Goal: Information Seeking & Learning: Find specific fact

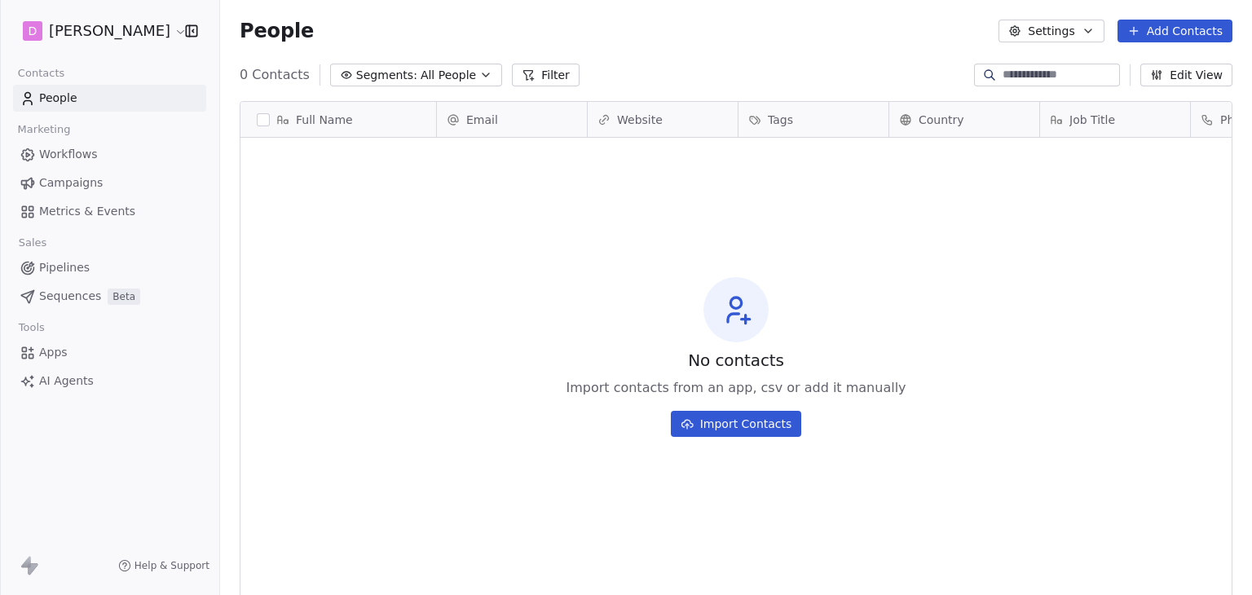
scroll to position [510, 1019]
click at [106, 20] on html "D [PERSON_NAME] Contacts People Marketing Workflows Campaigns Metrics & Events …" at bounding box center [626, 297] width 1252 height 595
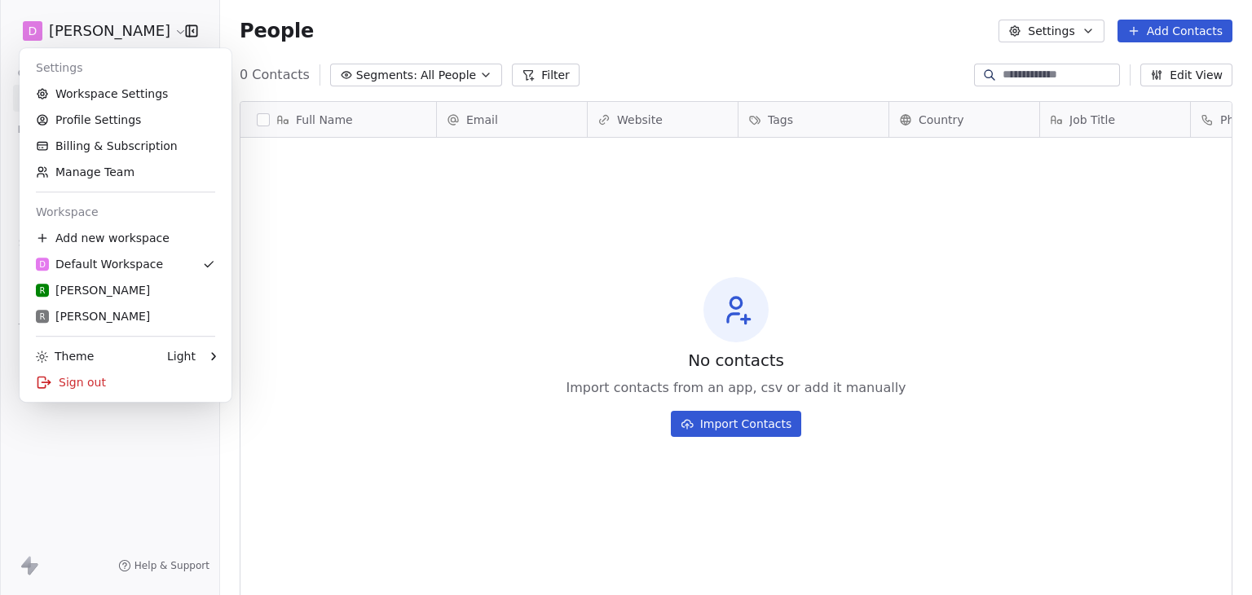
click at [456, 164] on html "D [PERSON_NAME] Contacts People Marketing Workflows Campaigns Metrics & Events …" at bounding box center [626, 297] width 1252 height 595
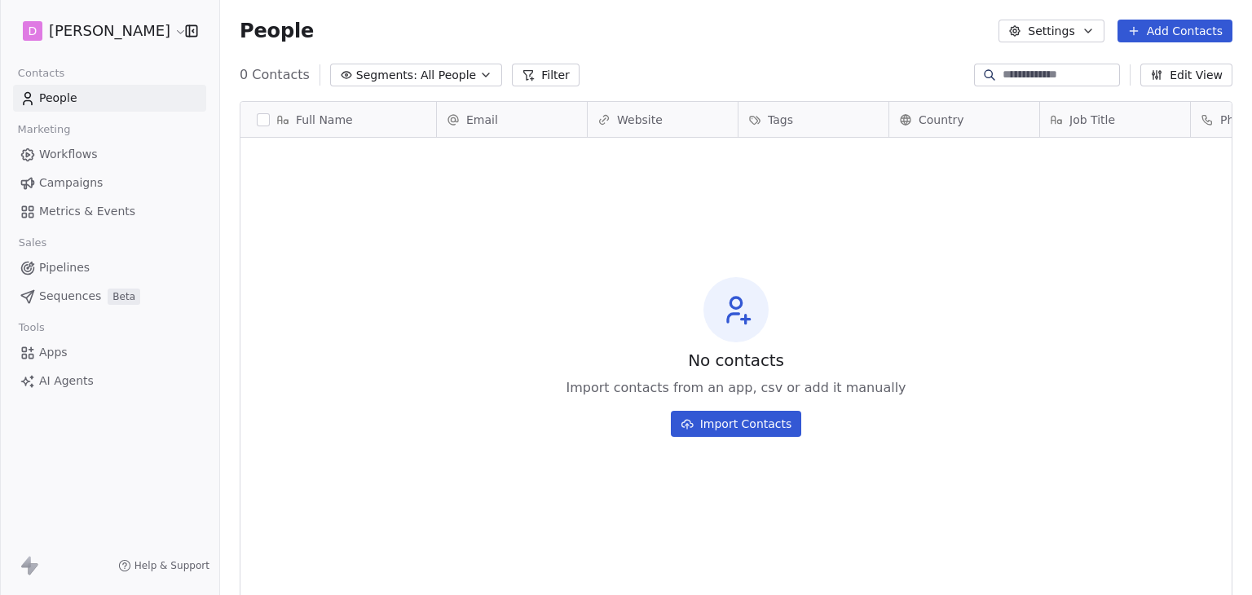
click at [82, 174] on span "Campaigns" at bounding box center [71, 182] width 64 height 17
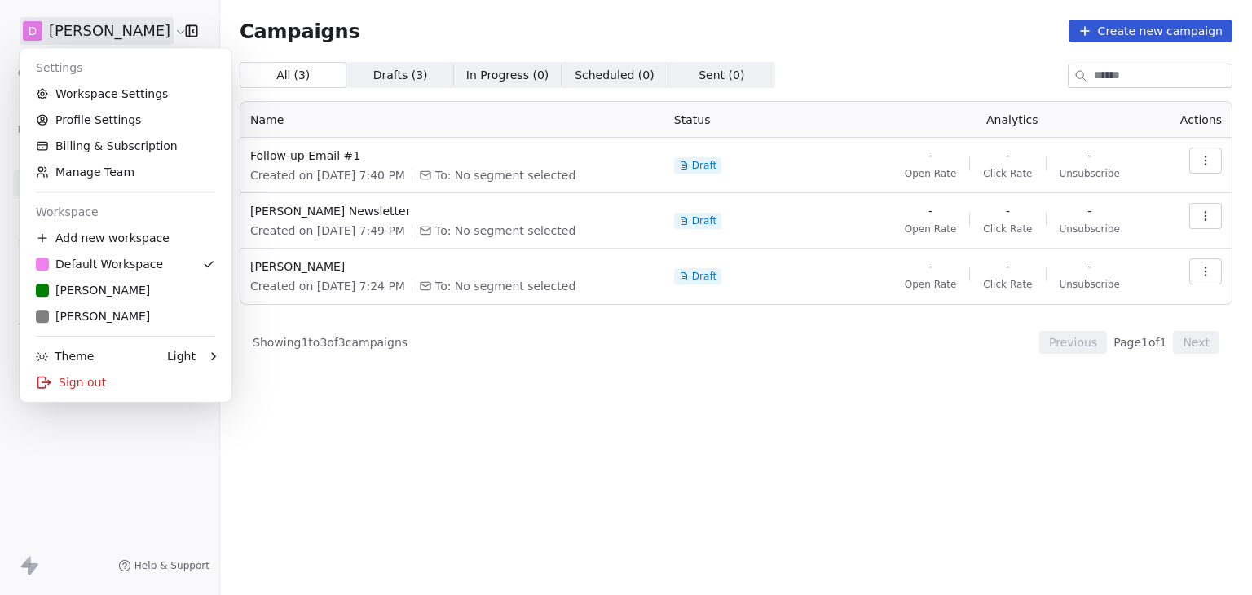
click at [114, 37] on html "D Matt Young Contacts People Marketing Workflows Campaigns Metrics & Events Sal…" at bounding box center [626, 297] width 1252 height 595
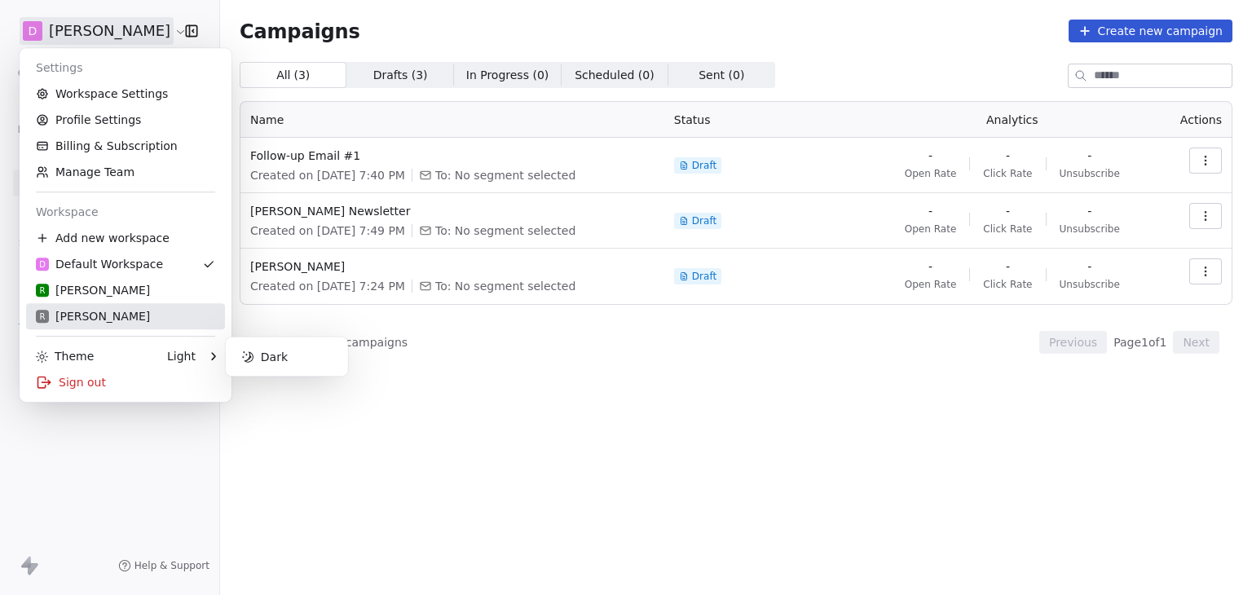
click at [100, 316] on div "R Rudy M" at bounding box center [125, 316] width 179 height 16
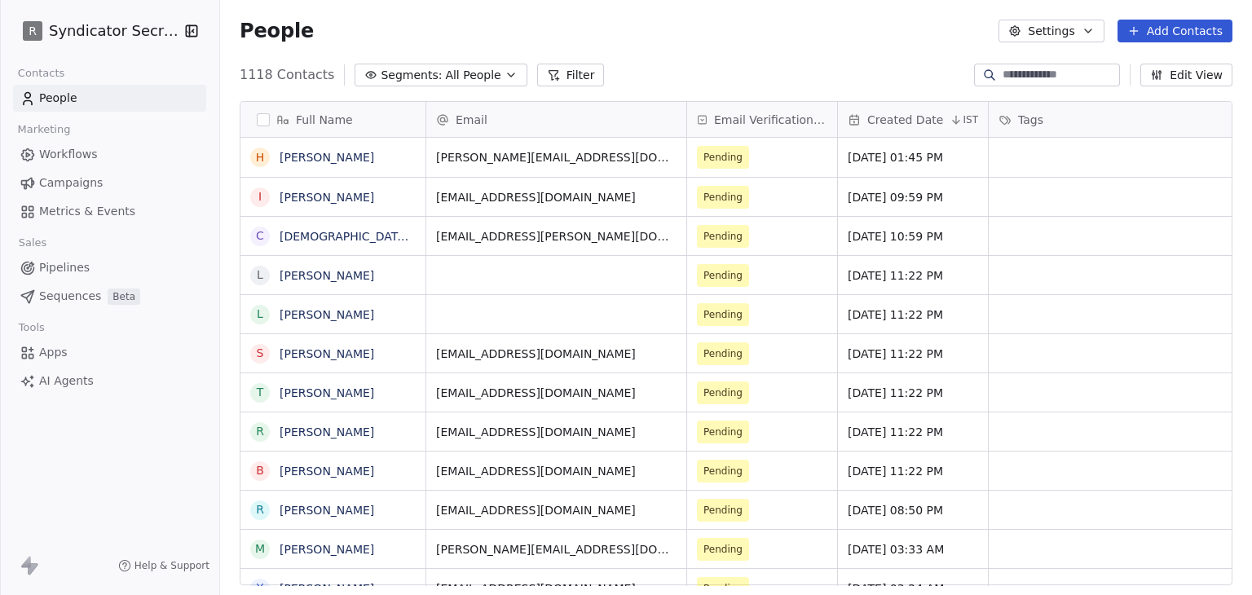
scroll to position [510, 1019]
click at [82, 176] on span "Campaigns" at bounding box center [71, 182] width 64 height 17
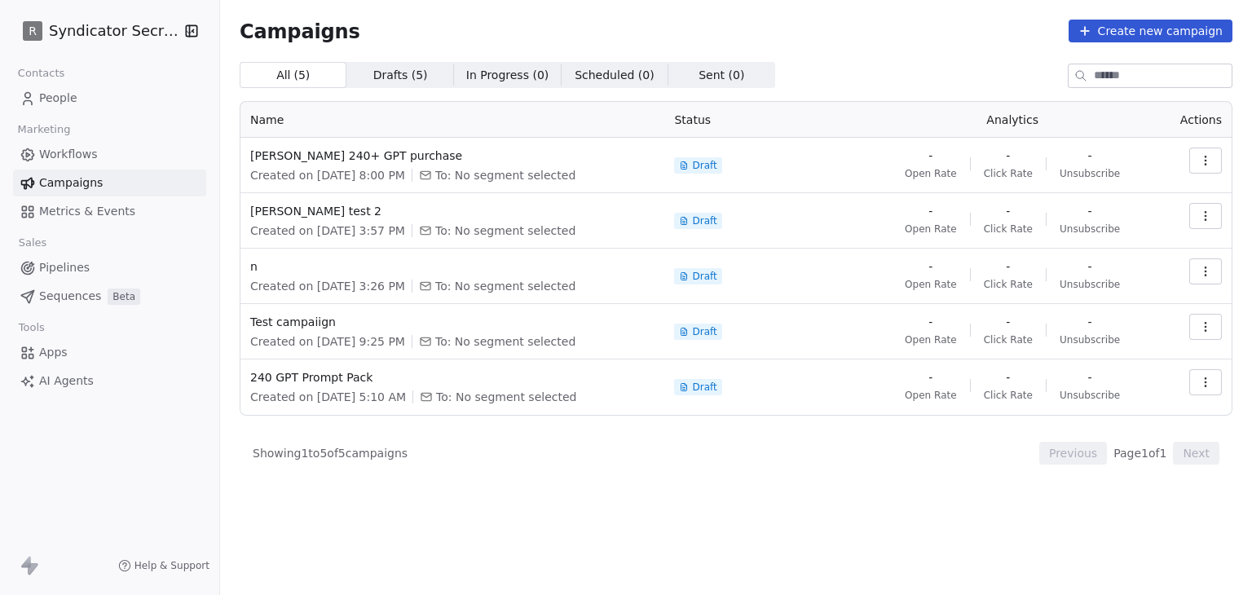
click at [34, 43] on html "R Syndicator Secrets Contacts People Marketing Workflows Campaigns Metrics & Ev…" at bounding box center [626, 297] width 1252 height 595
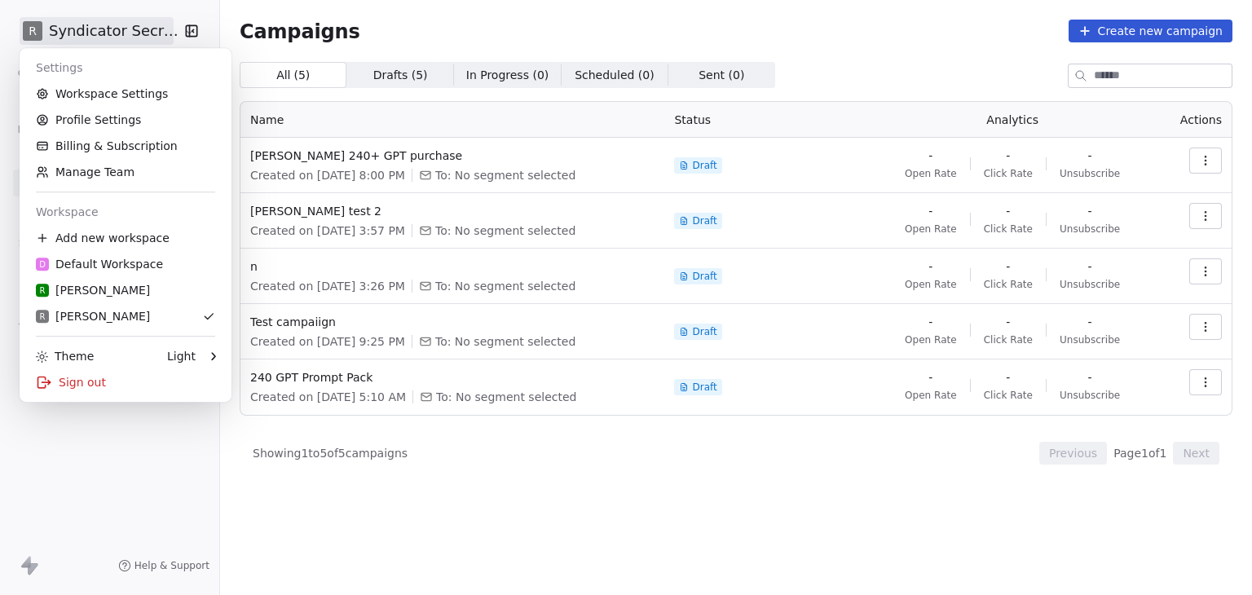
click at [425, 4] on html "R Syndicator Secrets Contacts People Marketing Workflows Campaigns Metrics & Ev…" at bounding box center [626, 297] width 1252 height 595
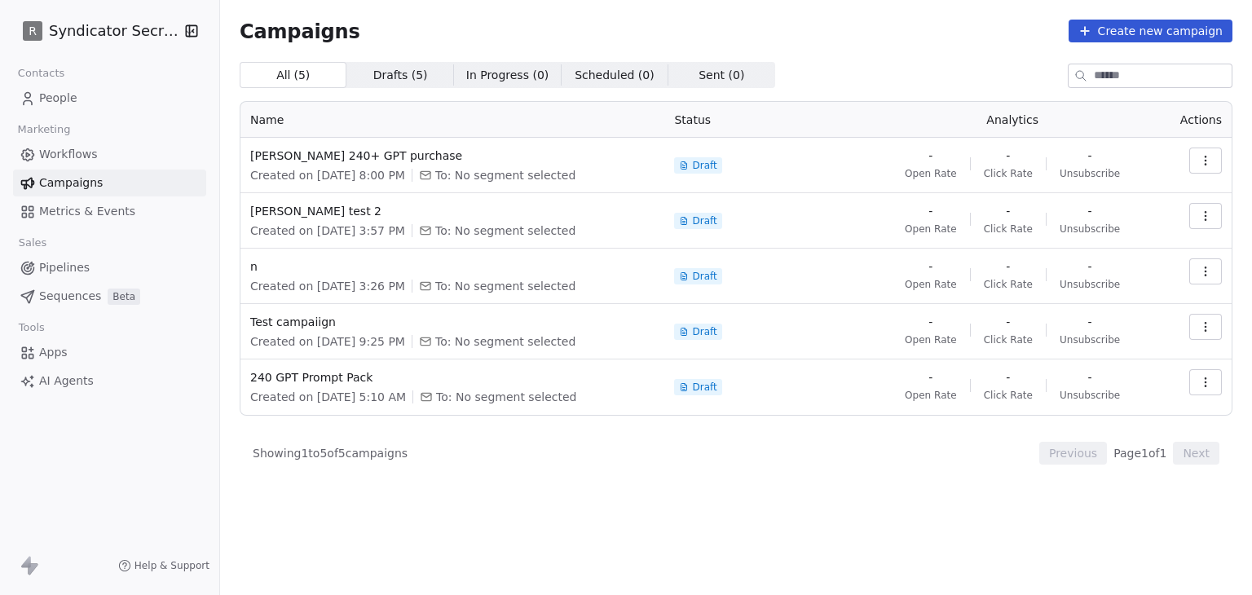
click at [82, 96] on link "People" at bounding box center [109, 98] width 193 height 27
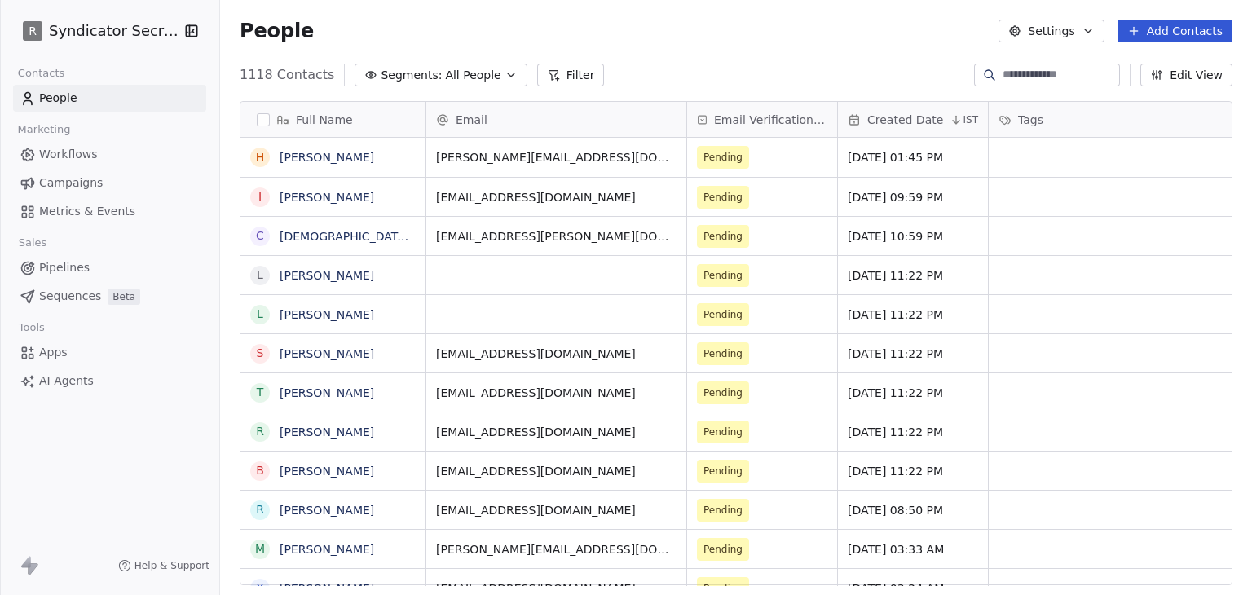
scroll to position [510, 1019]
click at [463, 73] on span "All People" at bounding box center [472, 75] width 55 height 17
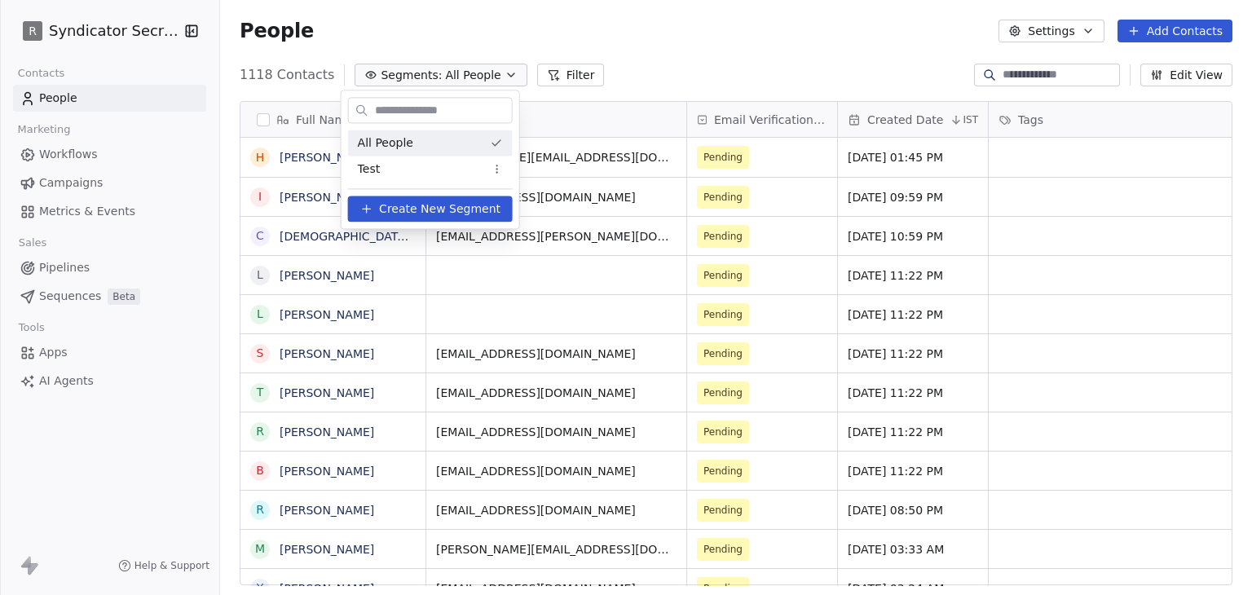
click at [678, 45] on html "R Syndicator Secrets Contacts People Marketing Workflows Campaigns Metrics & Ev…" at bounding box center [626, 297] width 1252 height 595
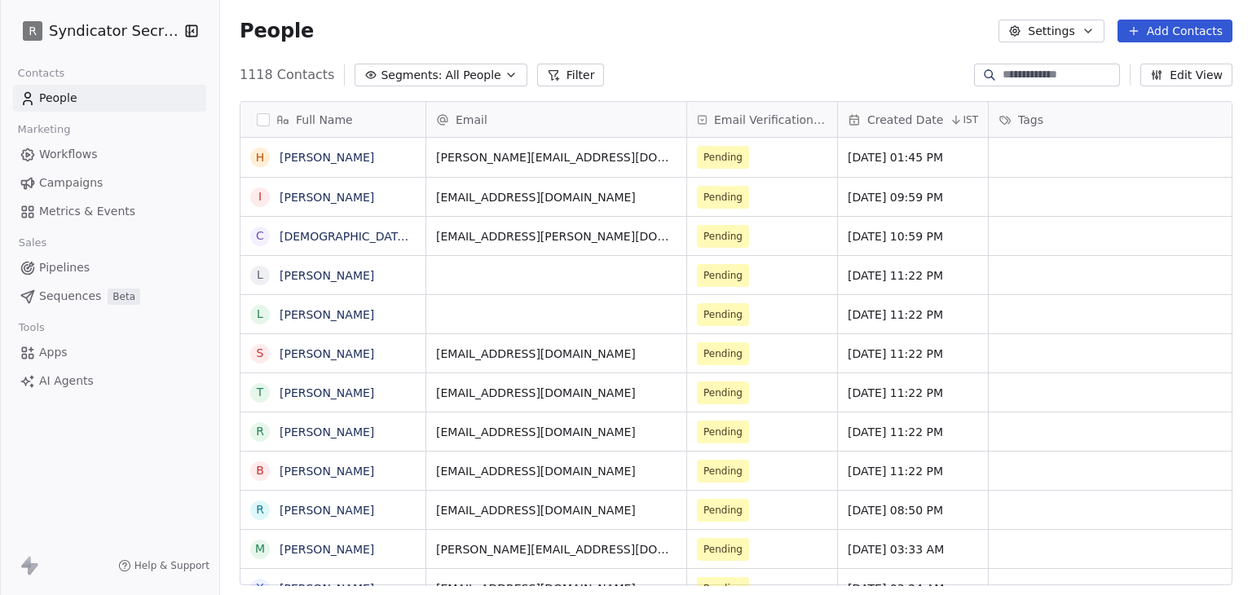
click at [381, 67] on span "Segments:" at bounding box center [411, 75] width 61 height 17
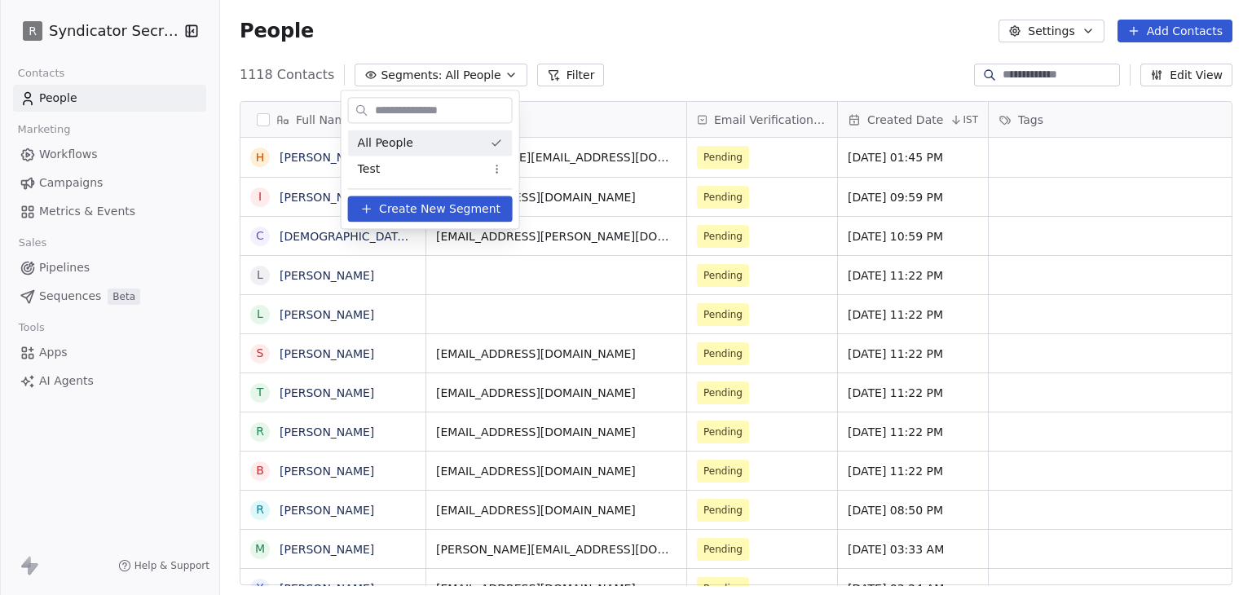
click at [704, 55] on html "R Syndicator Secrets Contacts People Marketing Workflows Campaigns Metrics & Ev…" at bounding box center [626, 297] width 1252 height 595
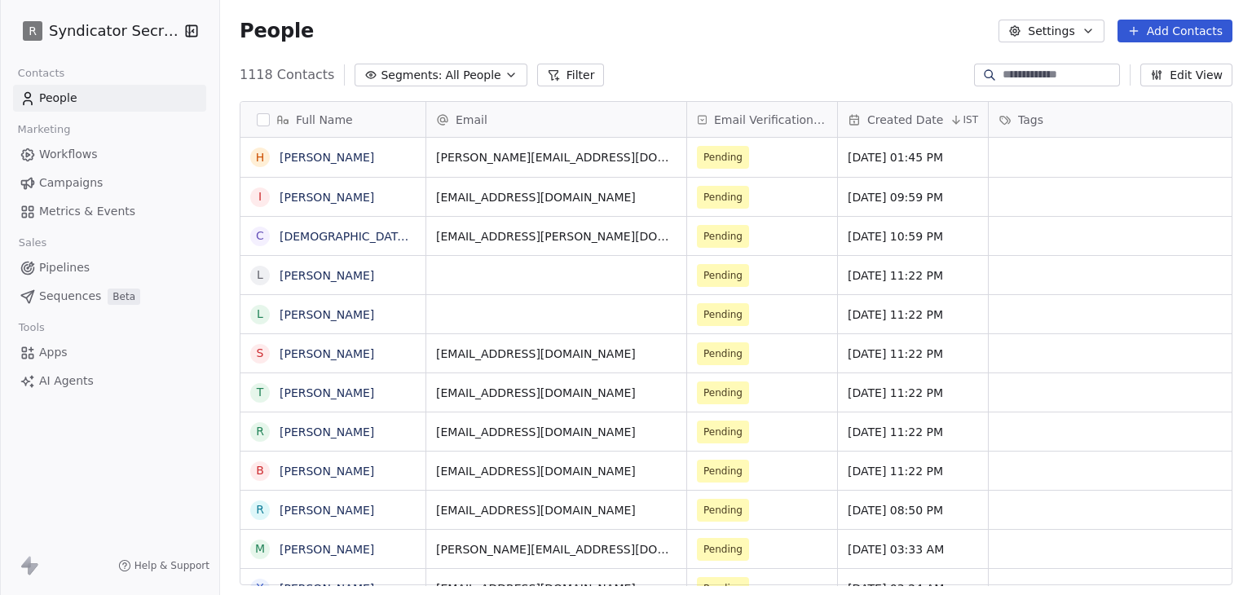
click at [91, 184] on span "Campaigns" at bounding box center [71, 182] width 64 height 17
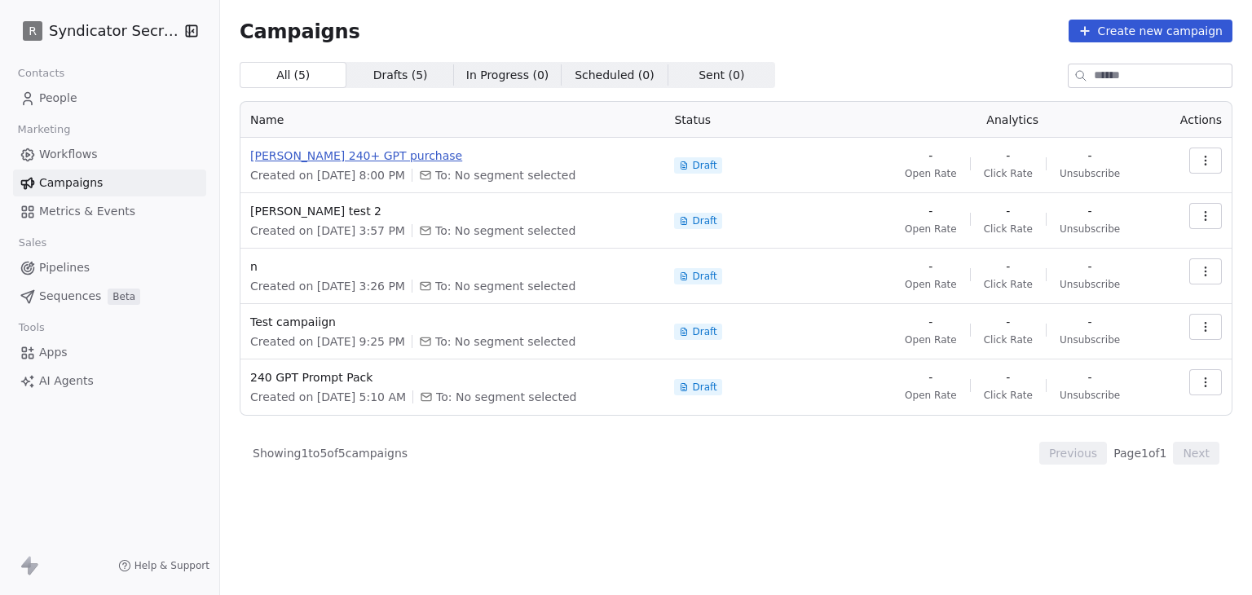
click at [322, 163] on span "Rudy 240+ GPT purchase" at bounding box center [452, 156] width 404 height 16
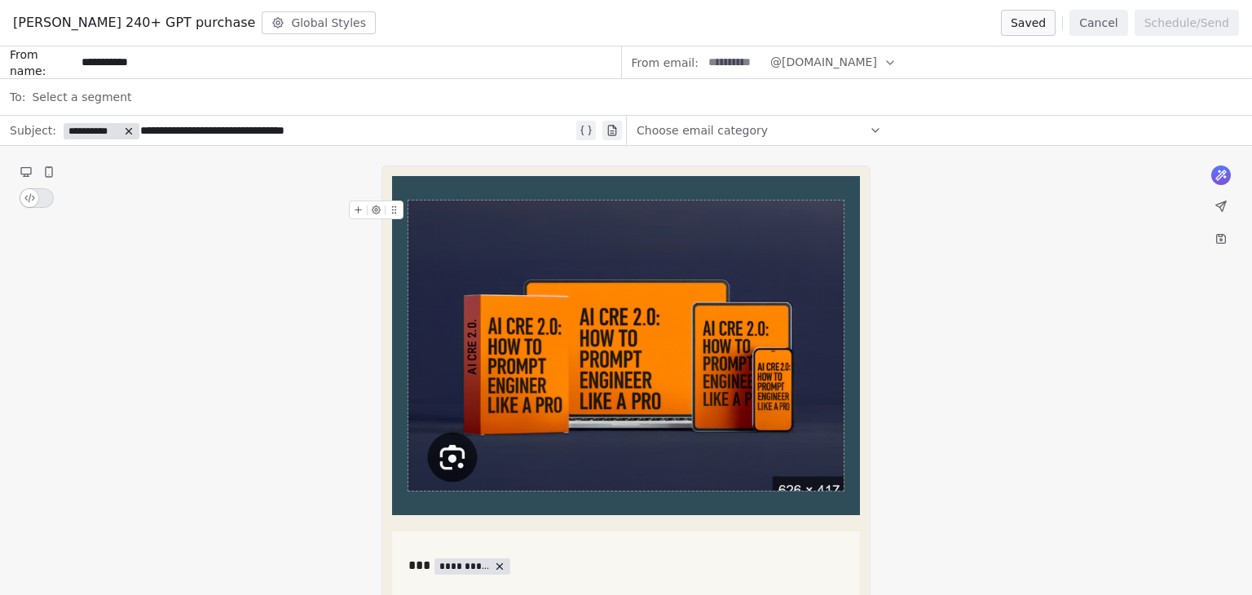
click at [1104, 19] on button "Cancel" at bounding box center [1098, 23] width 58 height 26
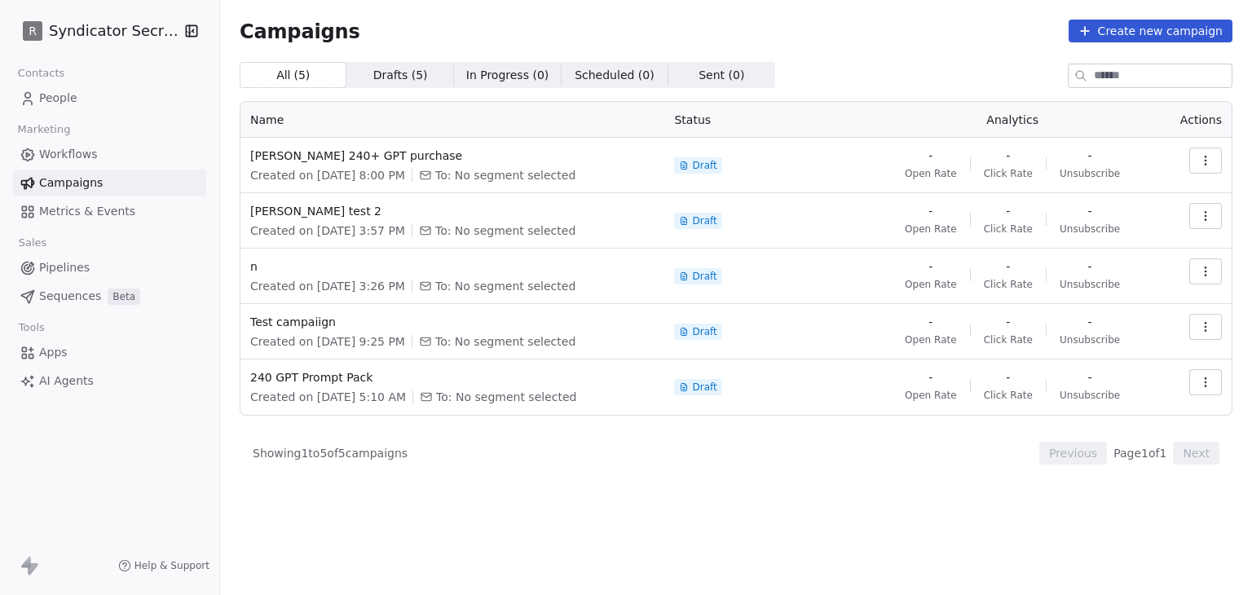
click at [294, 223] on span "Created on Aug 28, 2025, 3:57 PM" at bounding box center [327, 231] width 155 height 16
click at [296, 216] on span "rudy test 2" at bounding box center [452, 211] width 404 height 16
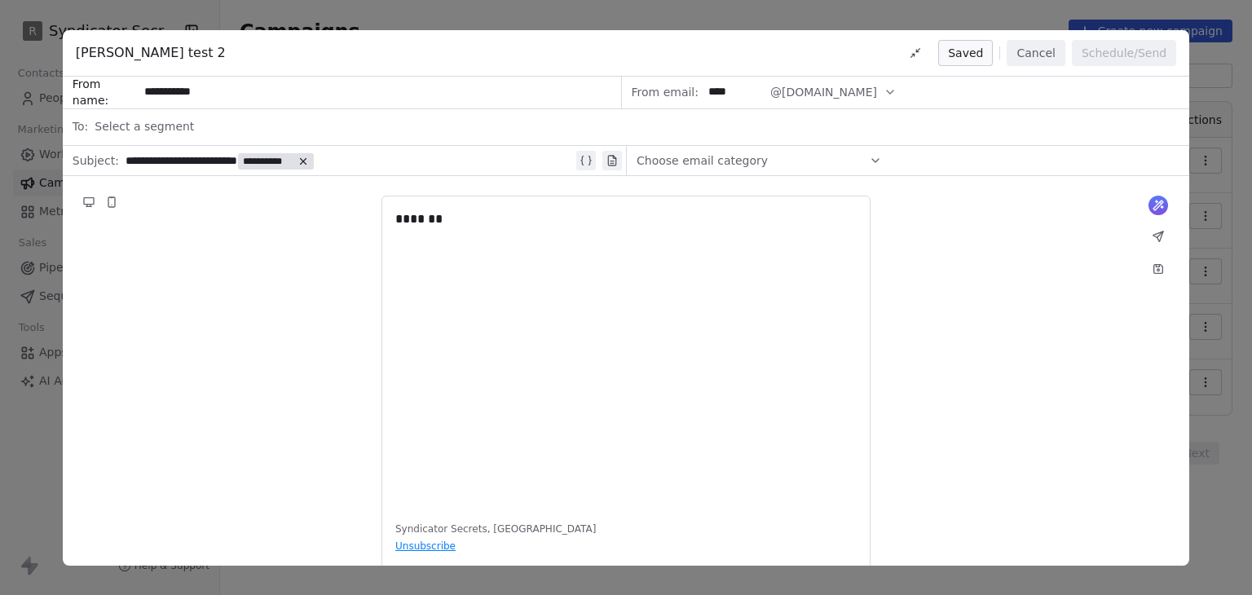
click at [1034, 55] on button "Cancel" at bounding box center [1036, 53] width 58 height 26
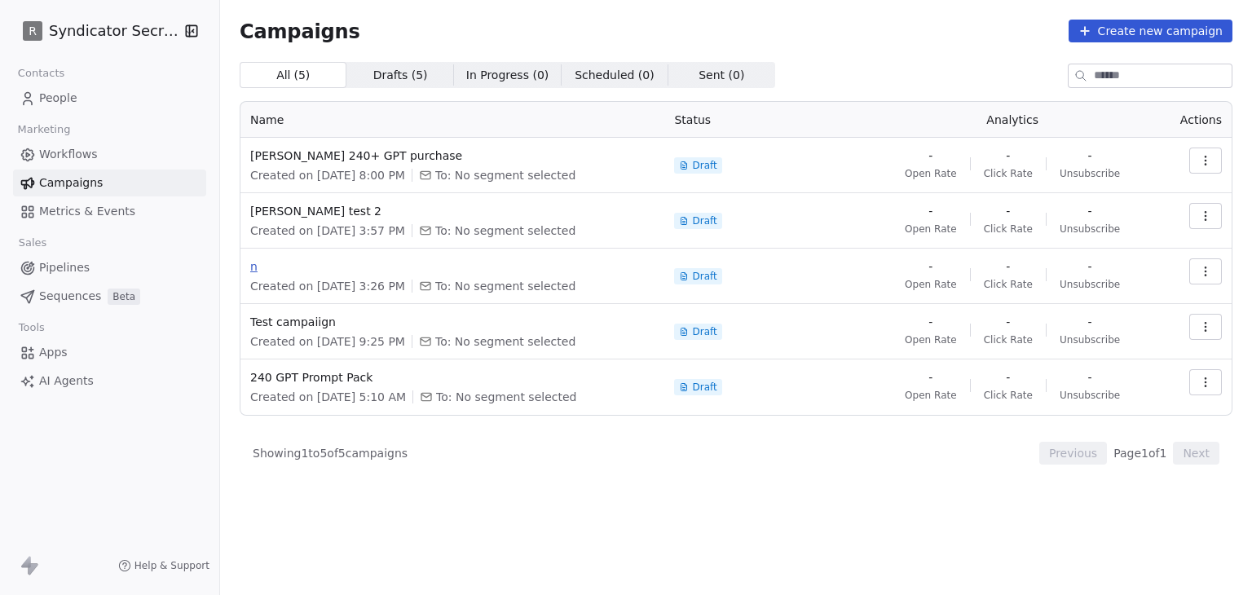
click at [260, 269] on span "n" at bounding box center [452, 266] width 404 height 16
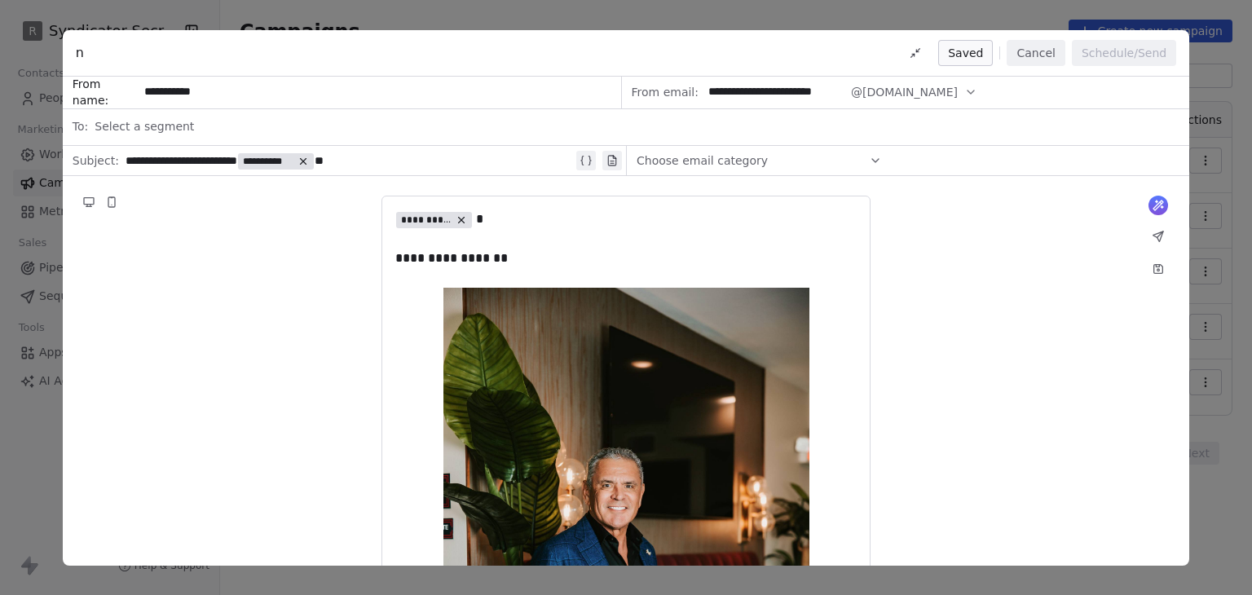
click at [1035, 53] on button "Cancel" at bounding box center [1036, 53] width 58 height 26
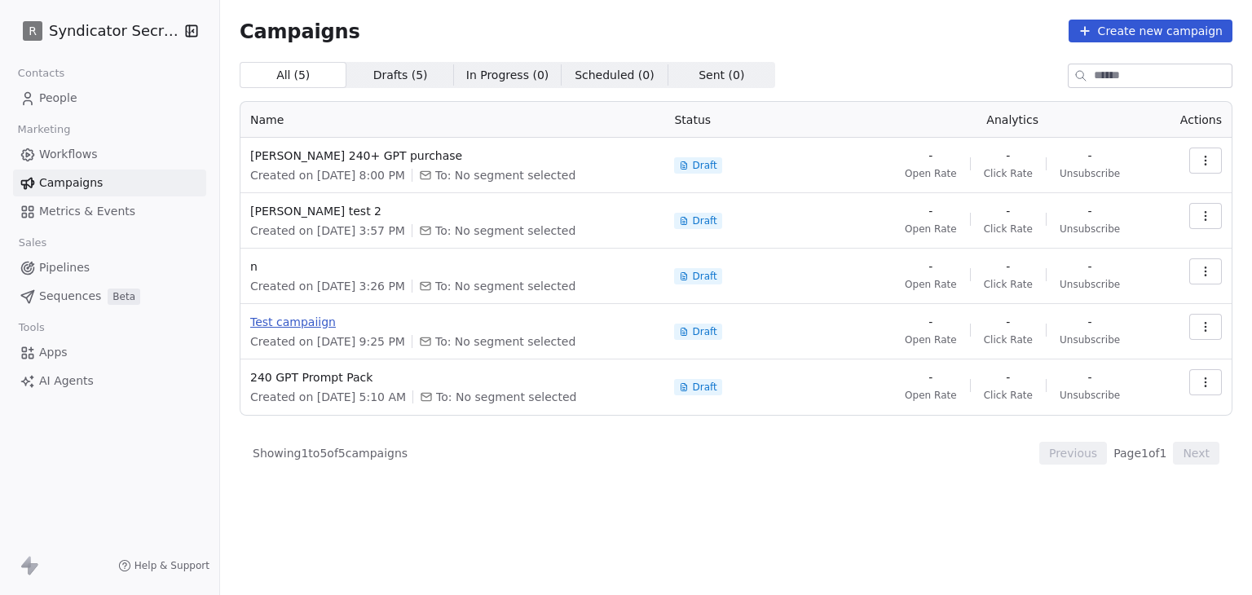
click at [271, 321] on span "Test campaiign" at bounding box center [452, 322] width 404 height 16
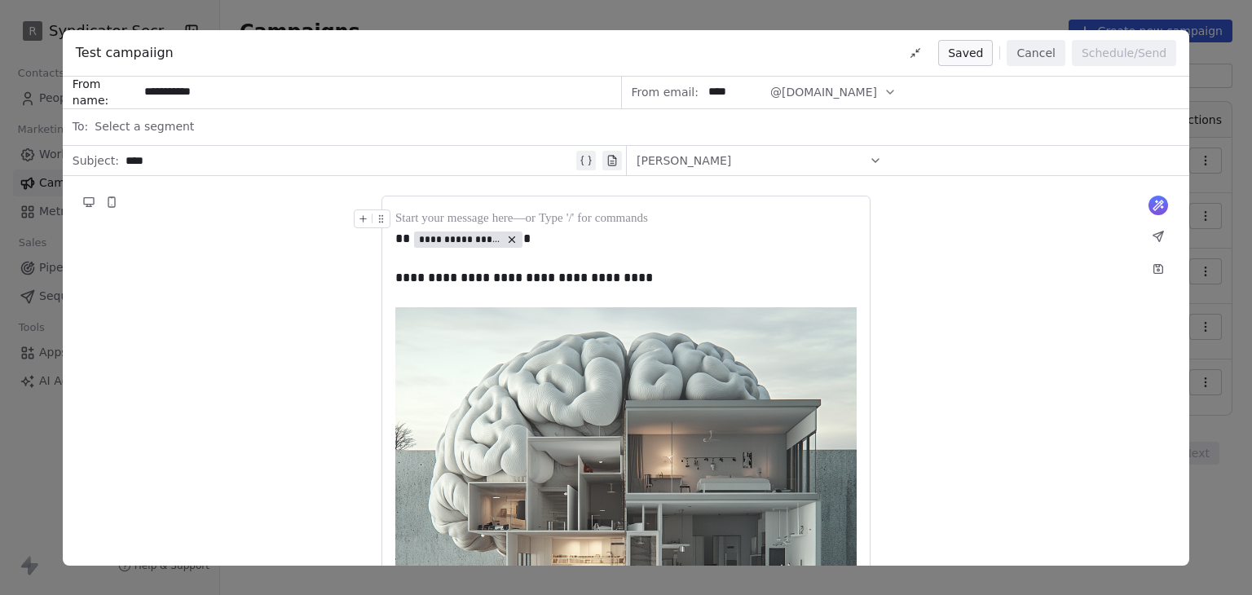
click at [1060, 51] on button "Cancel" at bounding box center [1036, 53] width 58 height 26
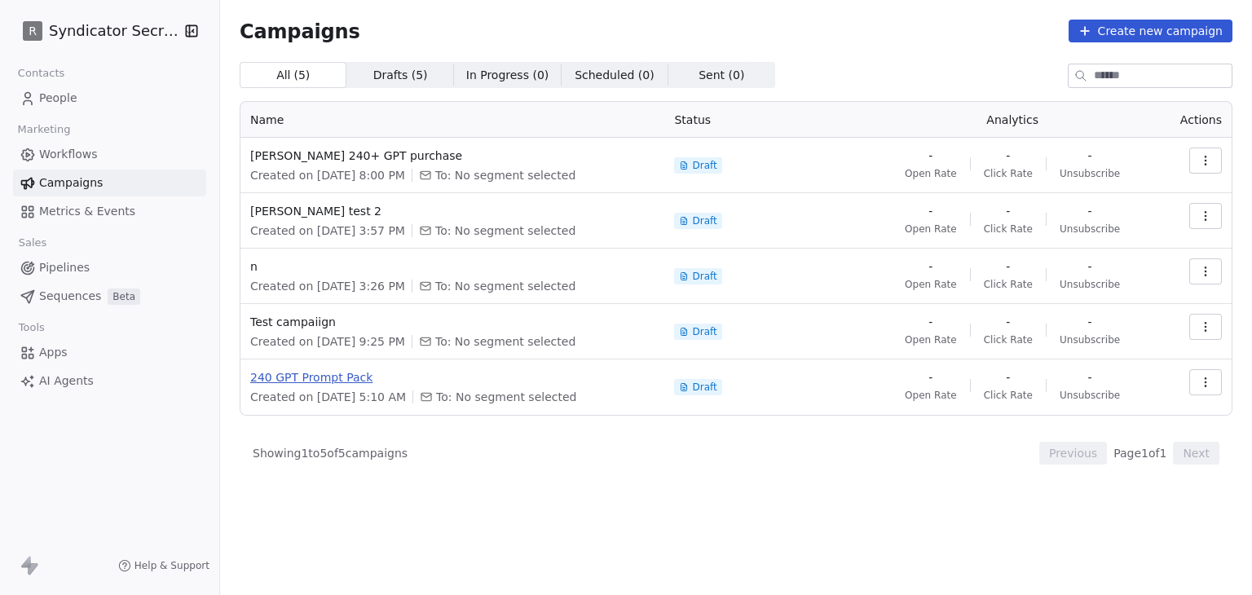
click at [272, 385] on span "240 GPT Prompt Pack" at bounding box center [452, 377] width 404 height 16
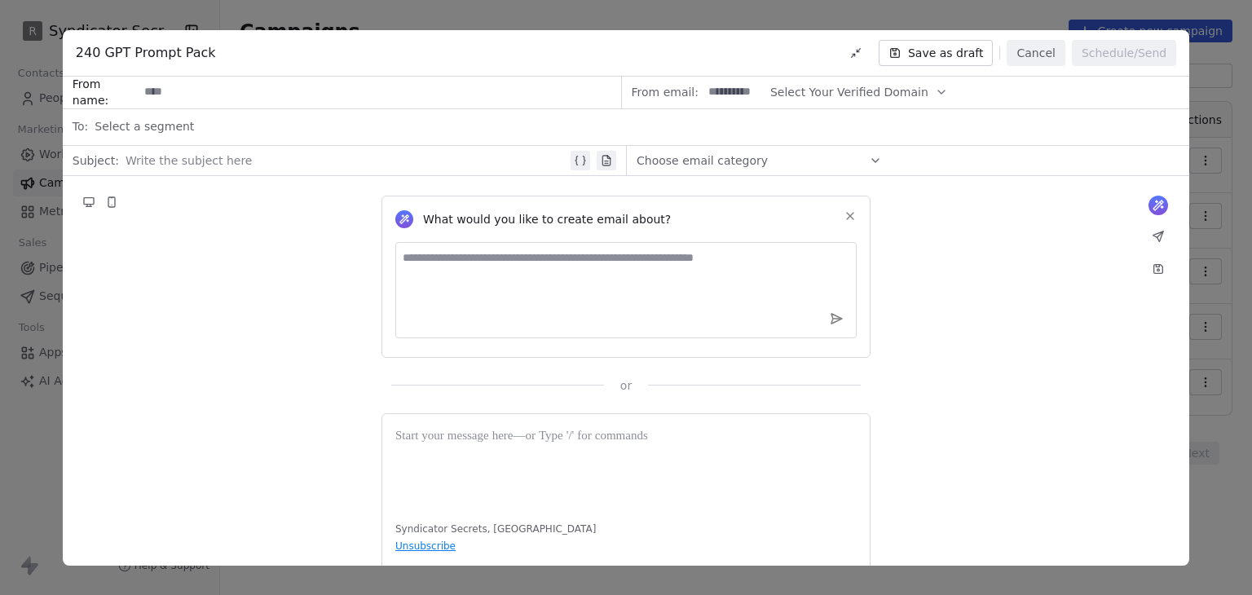
click at [1053, 48] on button "Cancel" at bounding box center [1036, 53] width 58 height 26
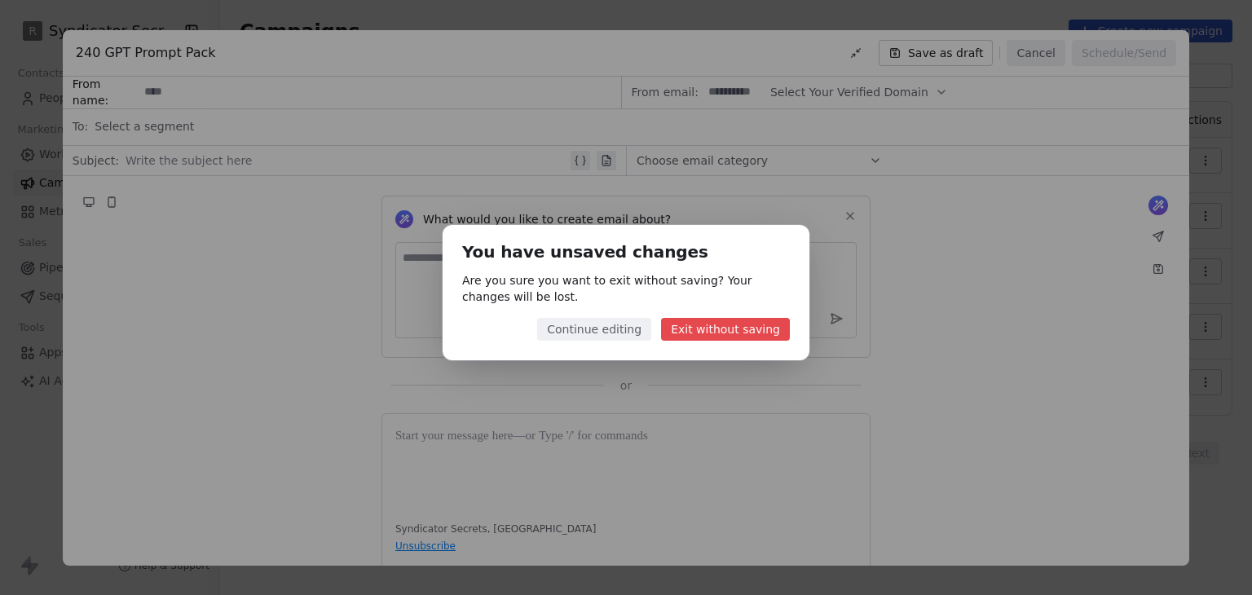
click at [711, 332] on button "Exit without saving" at bounding box center [725, 329] width 129 height 23
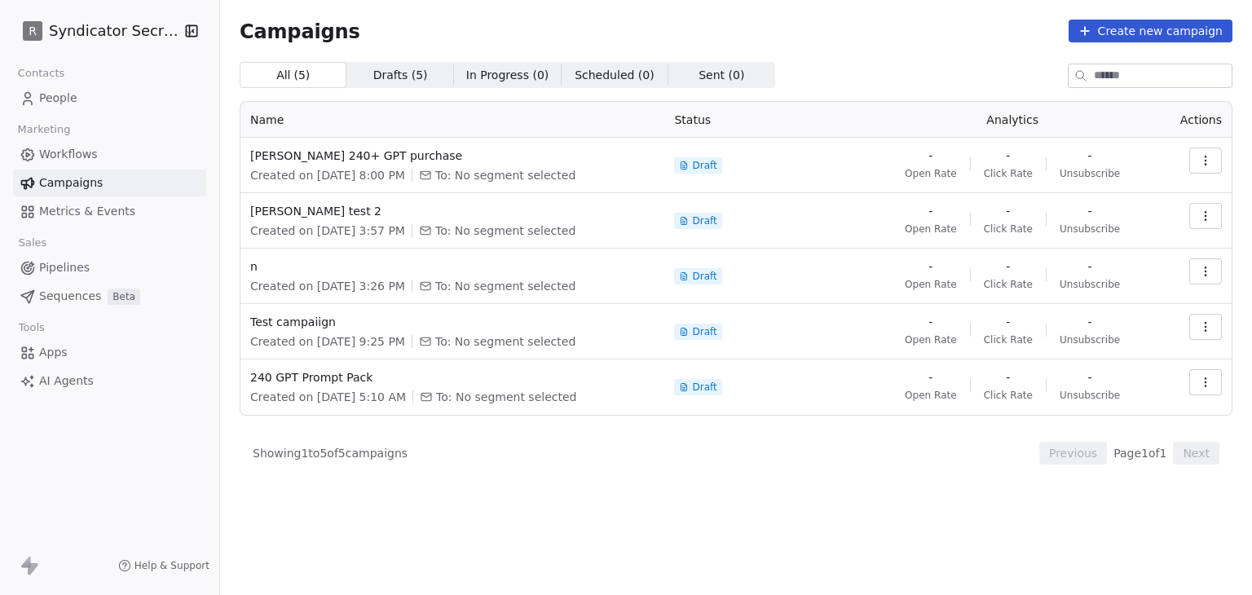
click at [619, 470] on div "Campaigns Create new campaign All ( 5 ) All ( 5 ) Drafts ( 5 ) Drafts ( 5 ) In …" at bounding box center [736, 242] width 1032 height 484
drag, startPoint x: 310, startPoint y: 174, endPoint x: 346, endPoint y: 174, distance: 35.9
click at [346, 174] on span "Created on Sep 13, 2025, 8:00 PM" at bounding box center [327, 175] width 155 height 16
copy span "Sep 13"
click at [302, 150] on span "Rudy 240+ GPT purchase" at bounding box center [452, 156] width 404 height 16
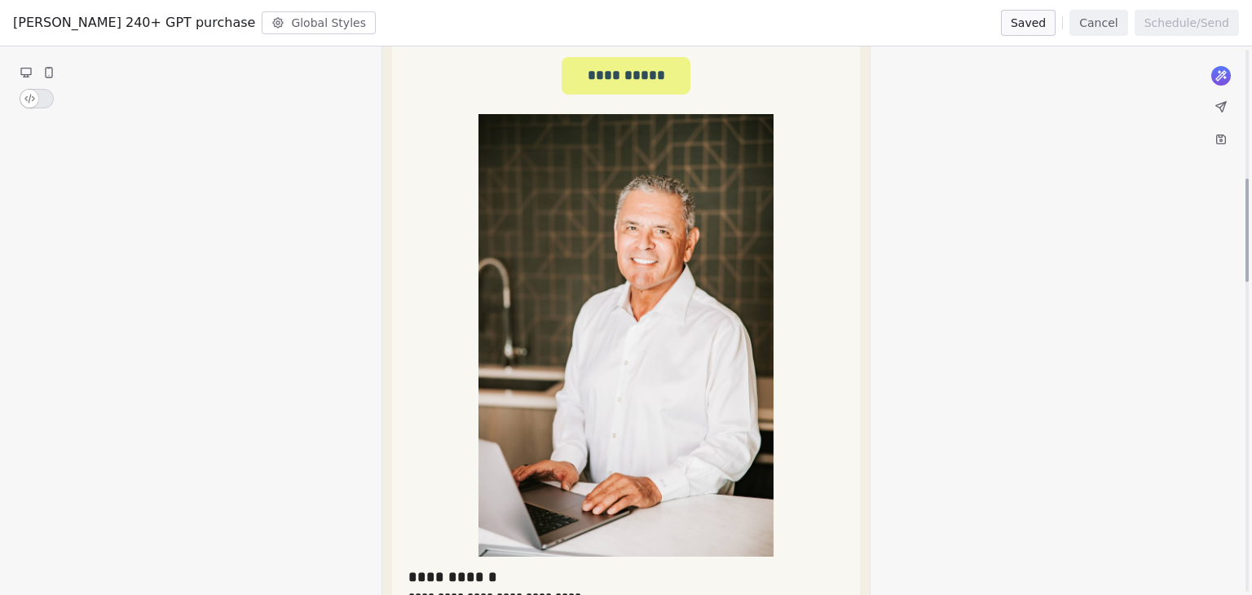
scroll to position [734, 0]
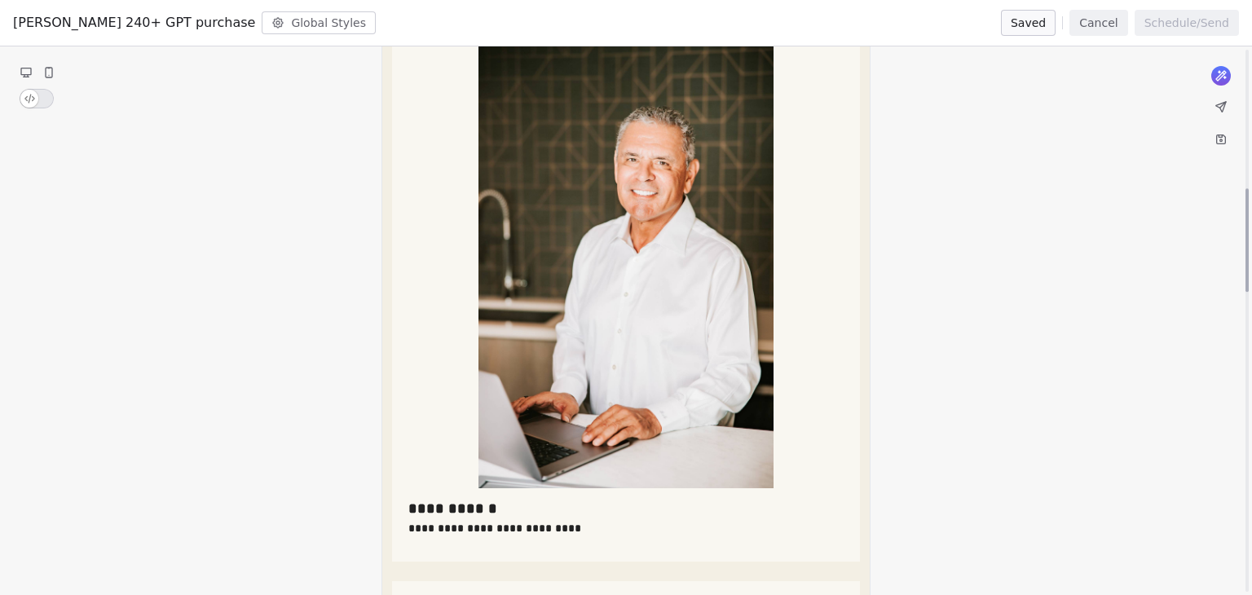
click at [1107, 20] on button "Cancel" at bounding box center [1098, 23] width 58 height 26
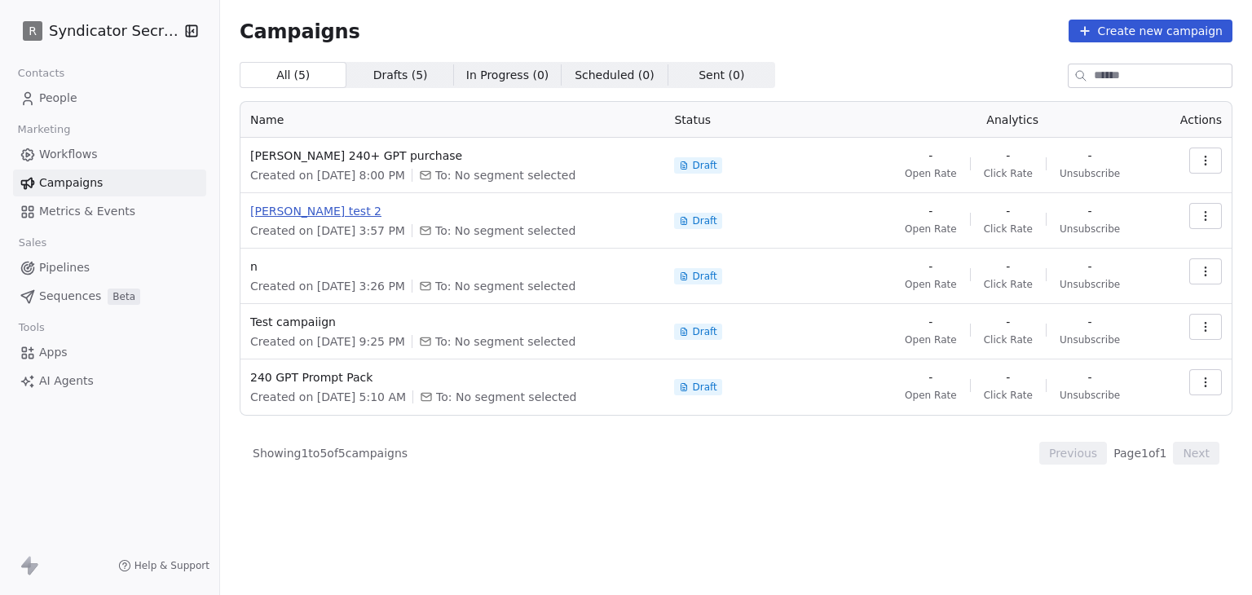
click at [268, 213] on span "rudy test 2" at bounding box center [452, 211] width 404 height 16
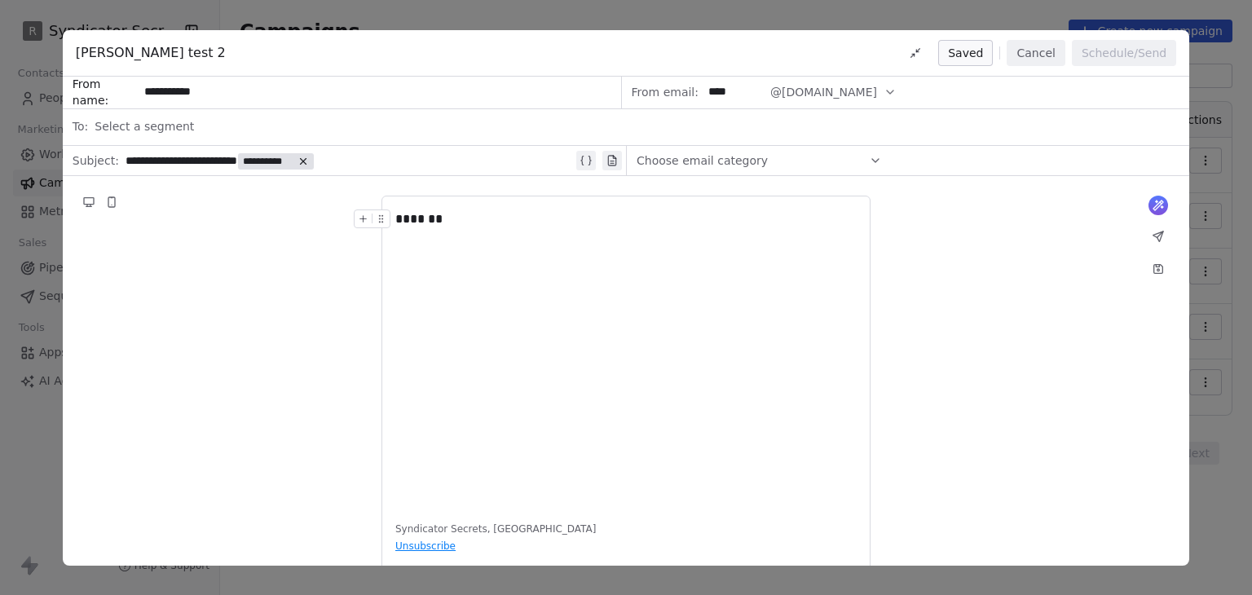
click at [1018, 54] on button "Cancel" at bounding box center [1036, 53] width 58 height 26
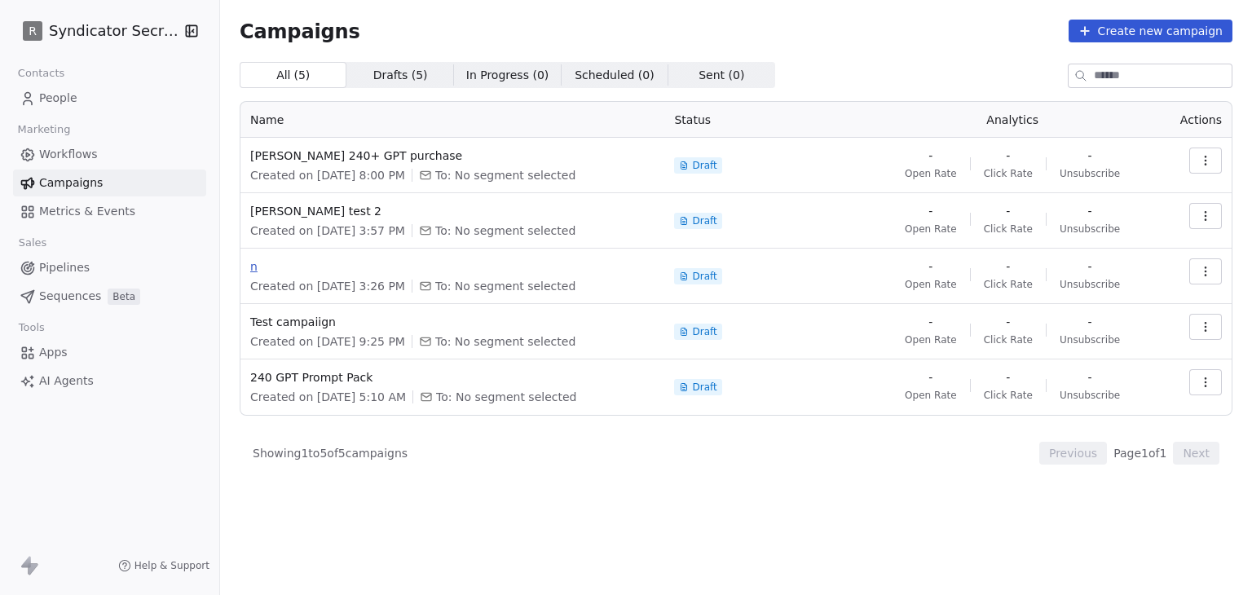
click at [264, 270] on span "n" at bounding box center [452, 266] width 404 height 16
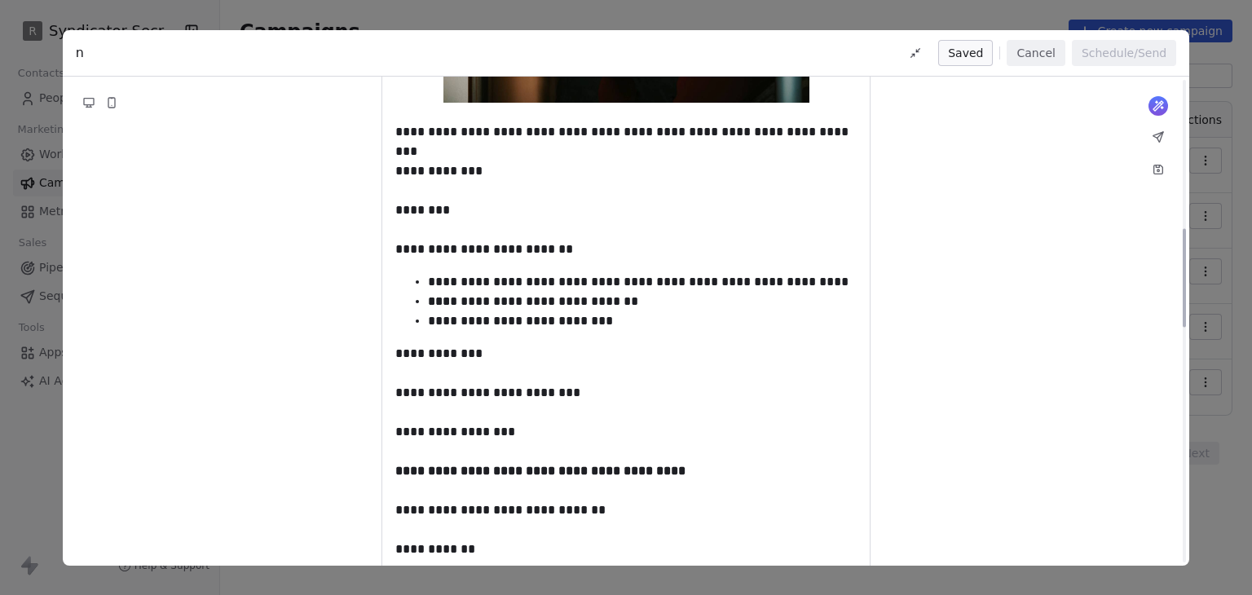
click at [1041, 47] on button "Cancel" at bounding box center [1036, 53] width 58 height 26
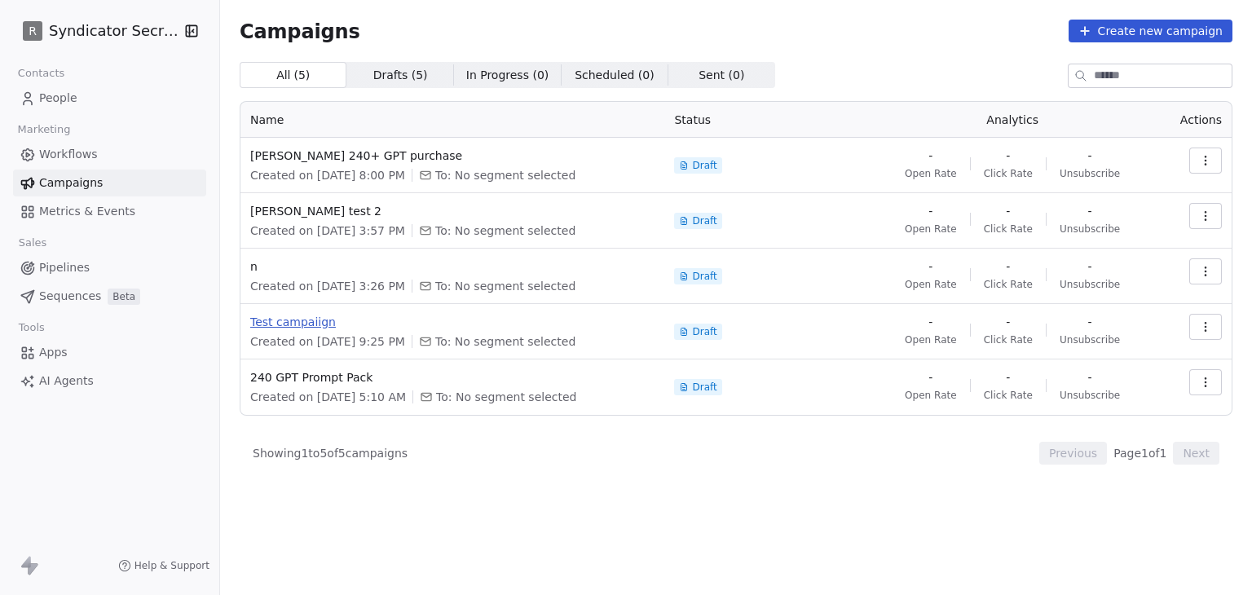
click at [293, 321] on span "Test campaiign" at bounding box center [452, 322] width 404 height 16
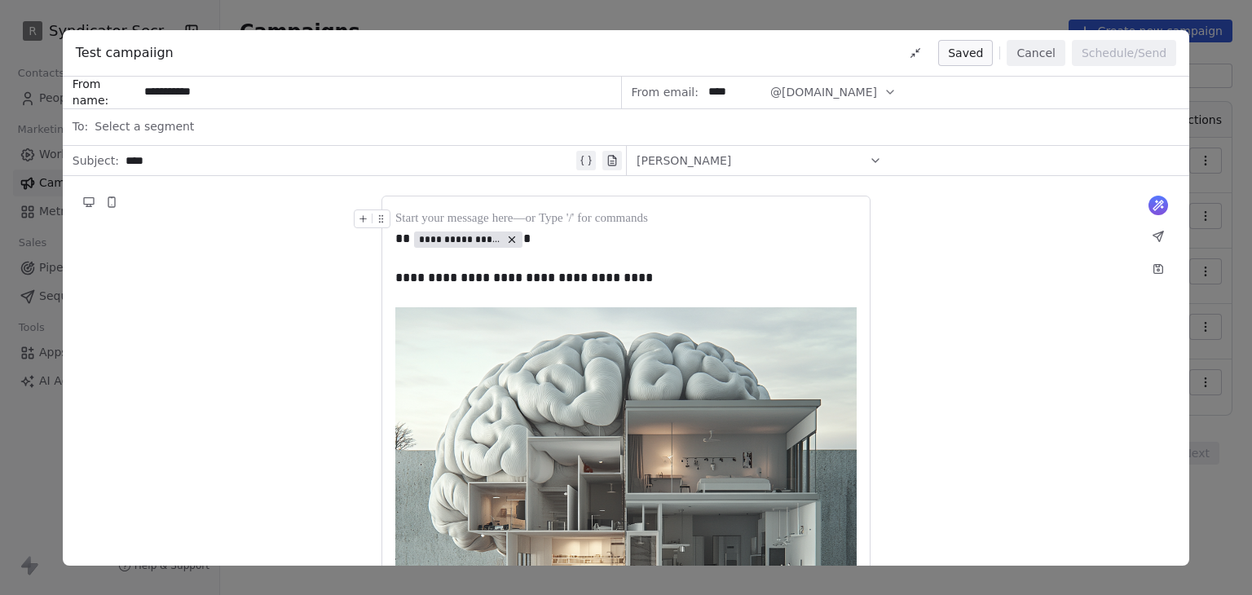
click at [1052, 58] on button "Cancel" at bounding box center [1036, 53] width 58 height 26
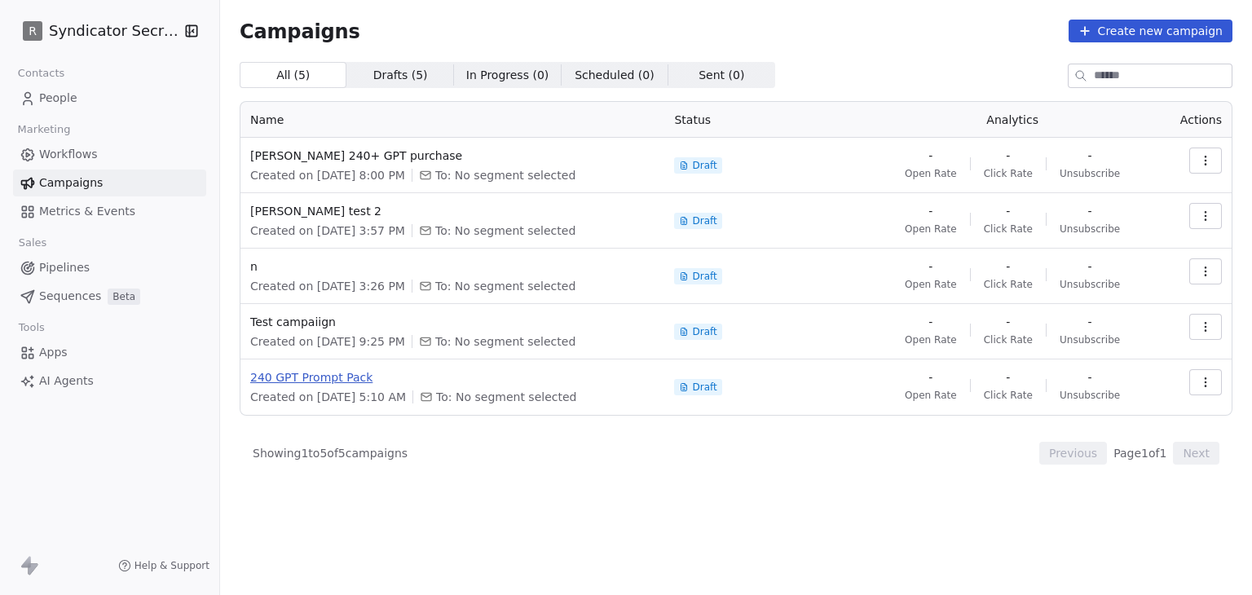
click at [303, 372] on span "240 GPT Prompt Pack" at bounding box center [452, 377] width 404 height 16
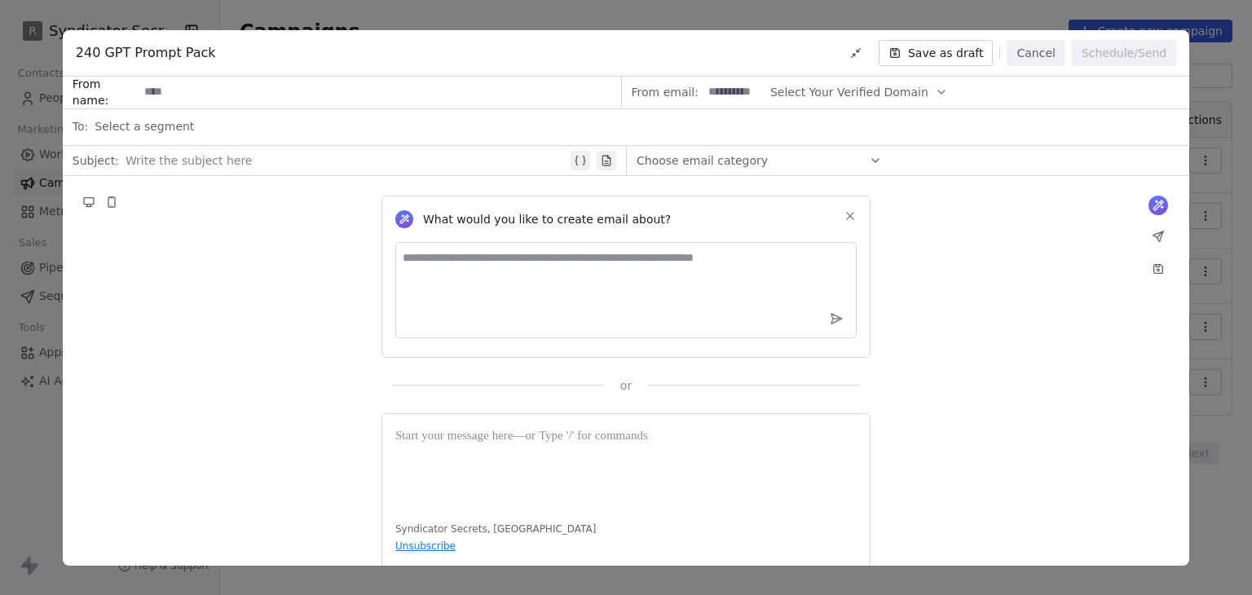
click at [1035, 43] on button "Cancel" at bounding box center [1036, 53] width 58 height 26
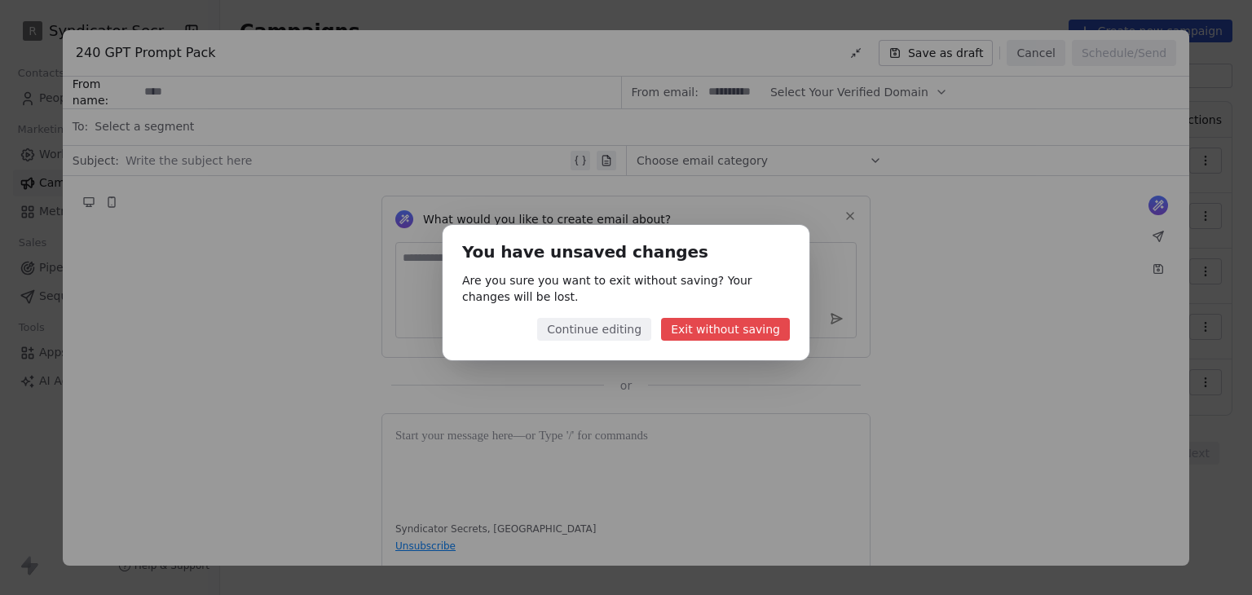
click at [678, 327] on button "Exit without saving" at bounding box center [725, 329] width 129 height 23
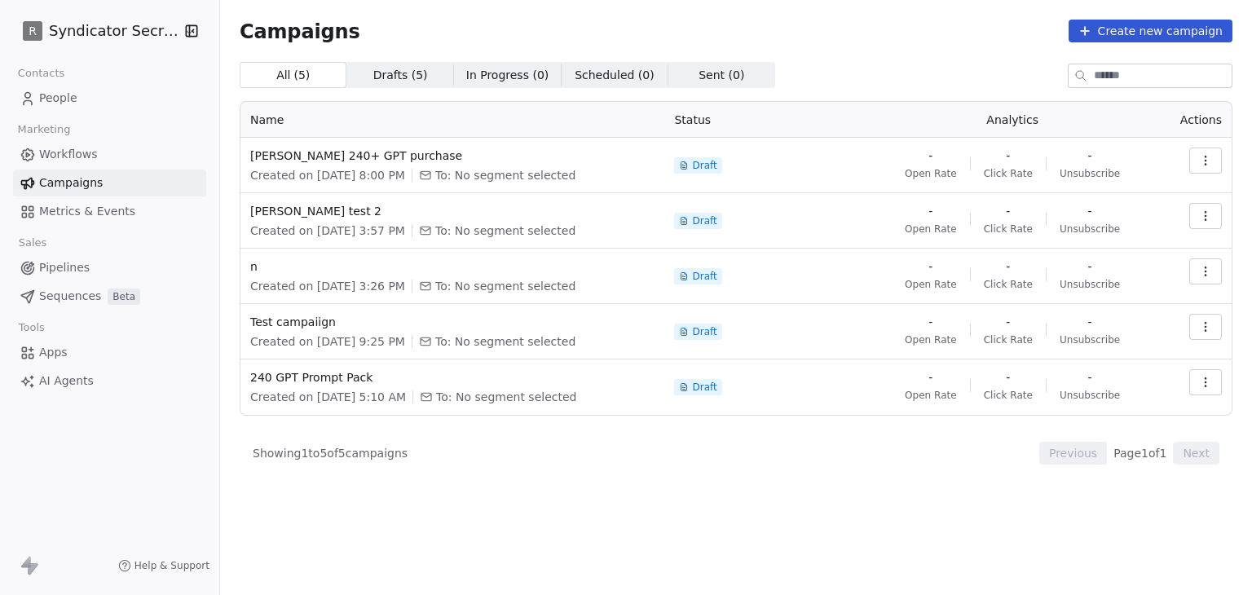
click at [74, 95] on span "People" at bounding box center [58, 98] width 38 height 17
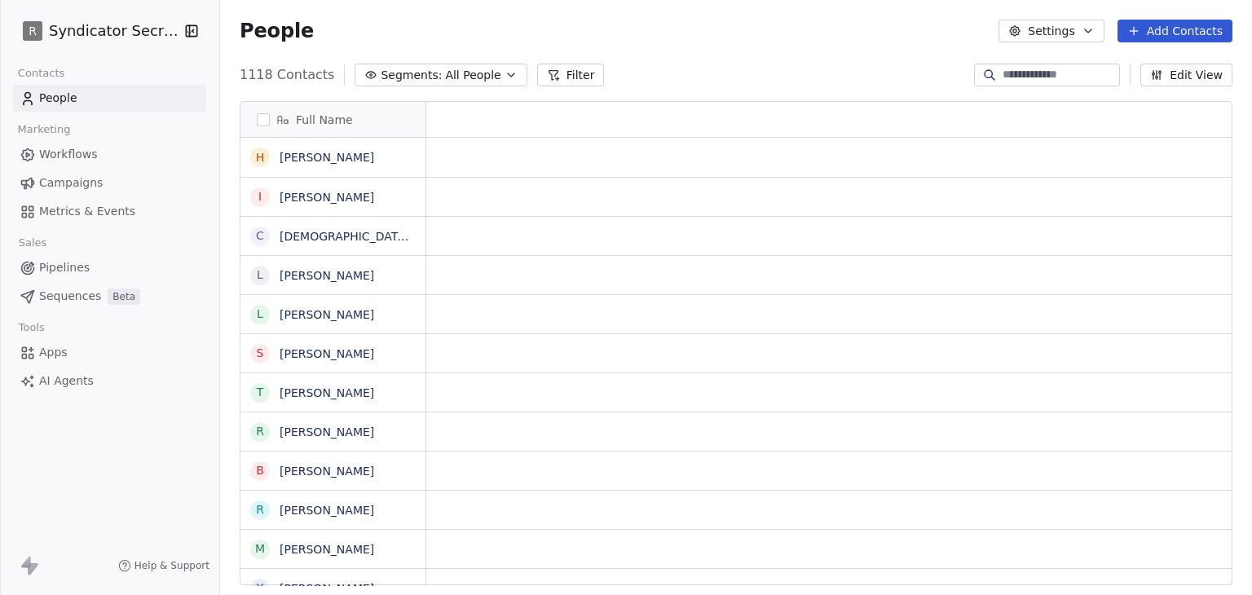
scroll to position [13, 13]
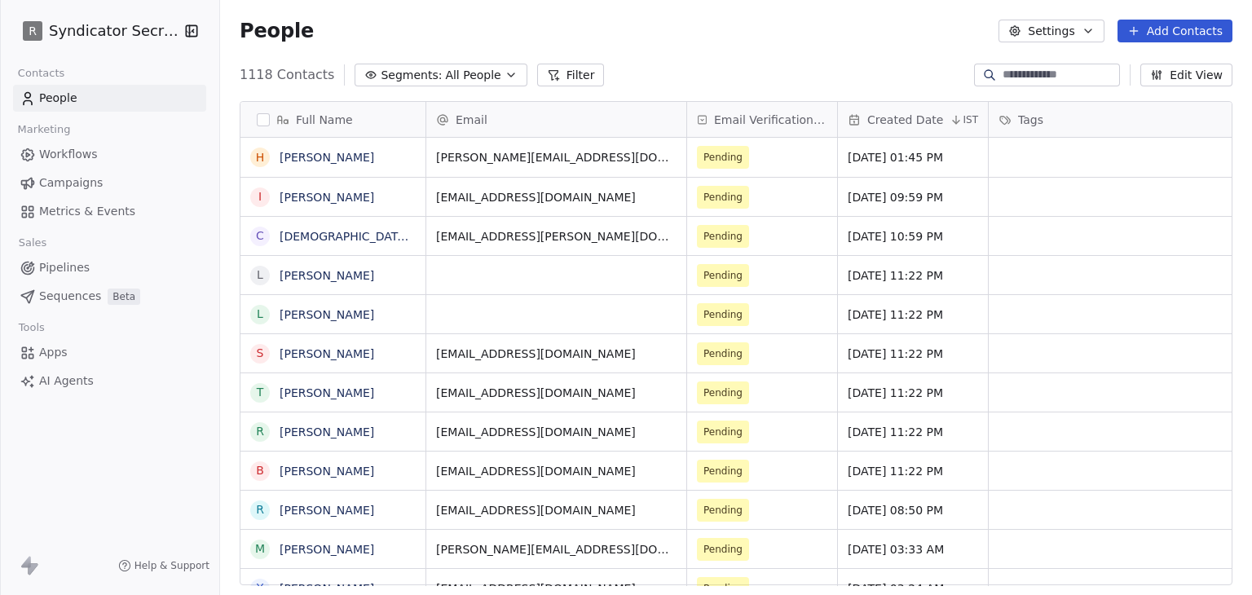
click at [1040, 73] on input at bounding box center [1060, 75] width 114 height 16
paste input "**********"
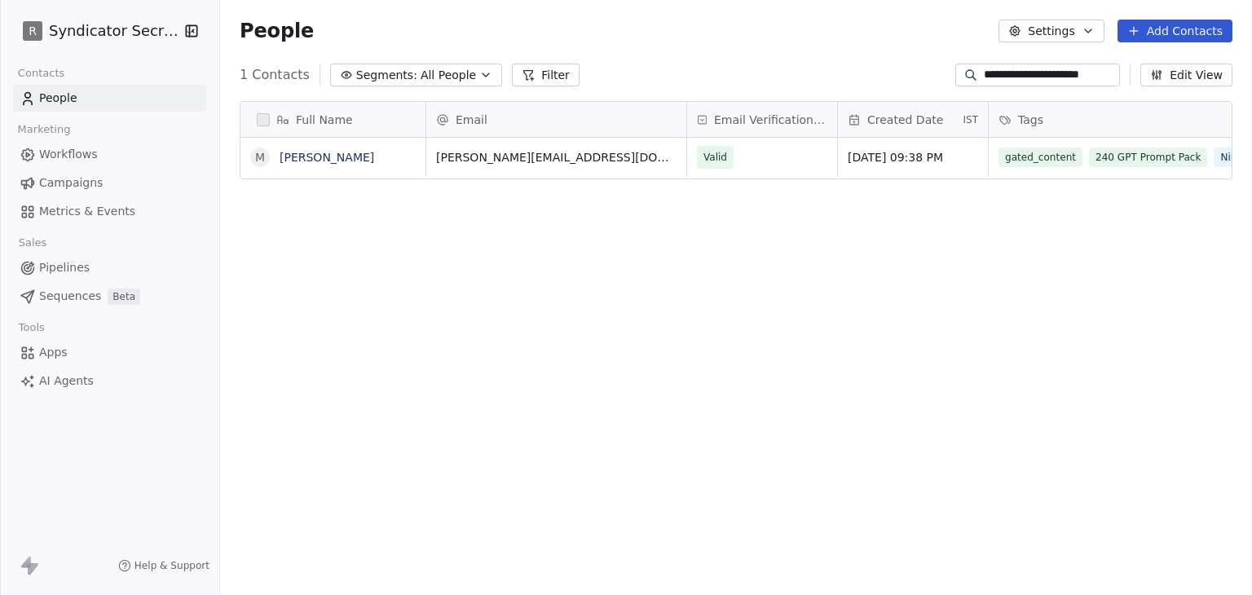
scroll to position [510, 1019]
type input "**********"
click at [293, 161] on link "[PERSON_NAME]" at bounding box center [327, 157] width 95 height 13
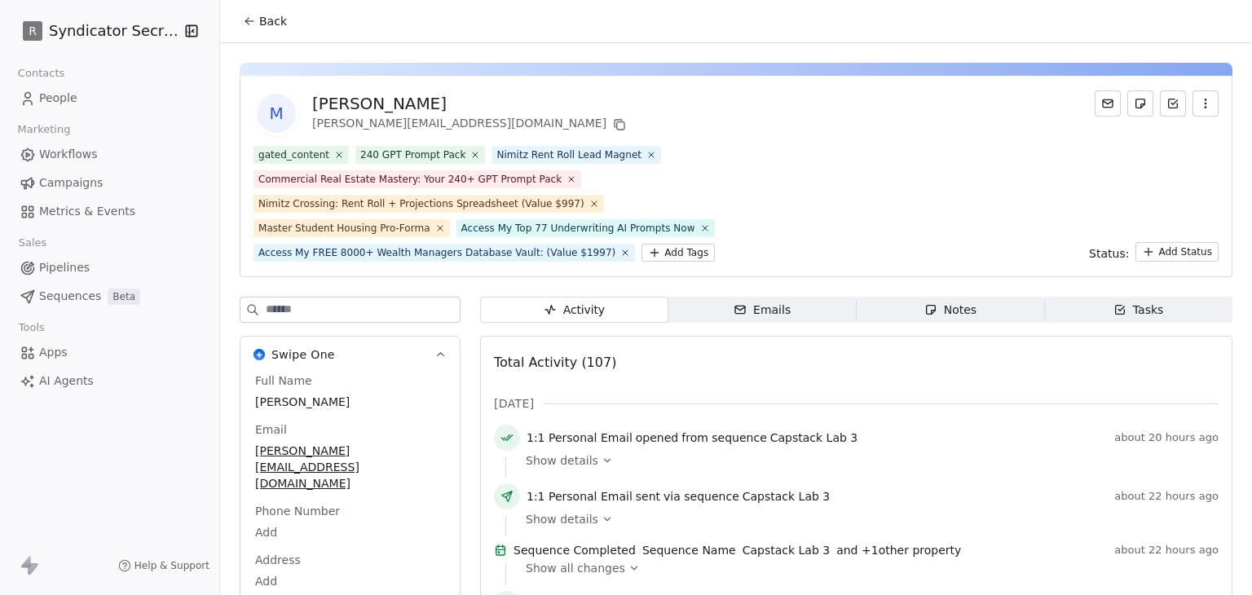
click at [737, 313] on icon "button" at bounding box center [740, 309] width 13 height 13
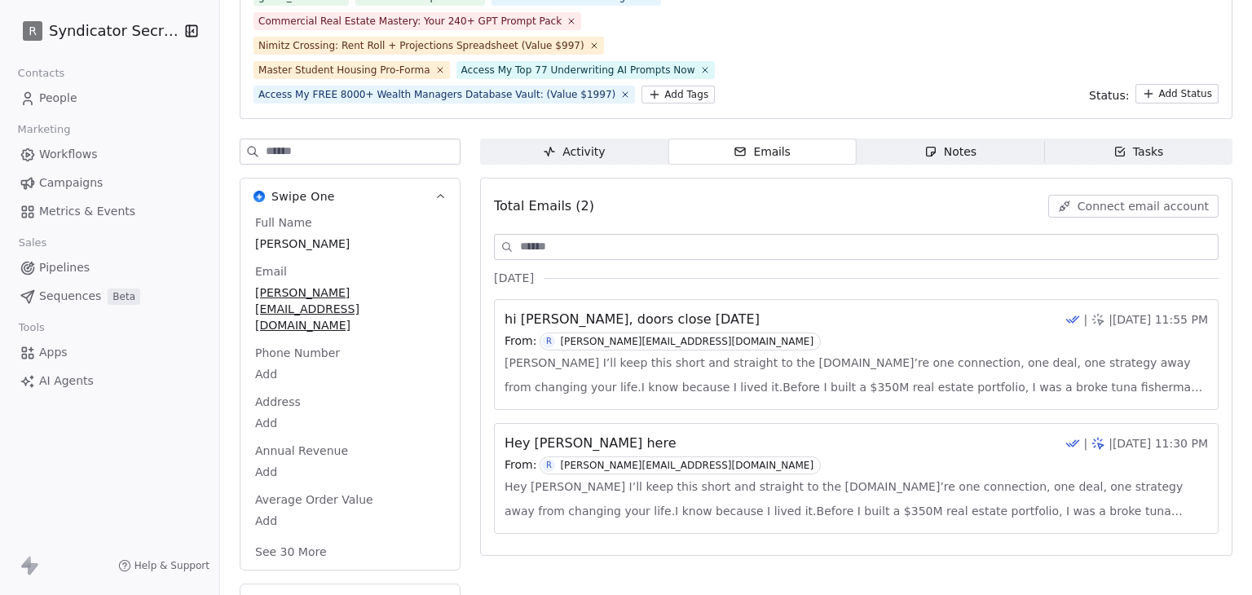
scroll to position [161, 0]
click at [783, 343] on div "From: [PERSON_NAME] [PERSON_NAME][EMAIL_ADDRESS][DOMAIN_NAME]" at bounding box center [856, 339] width 703 height 18
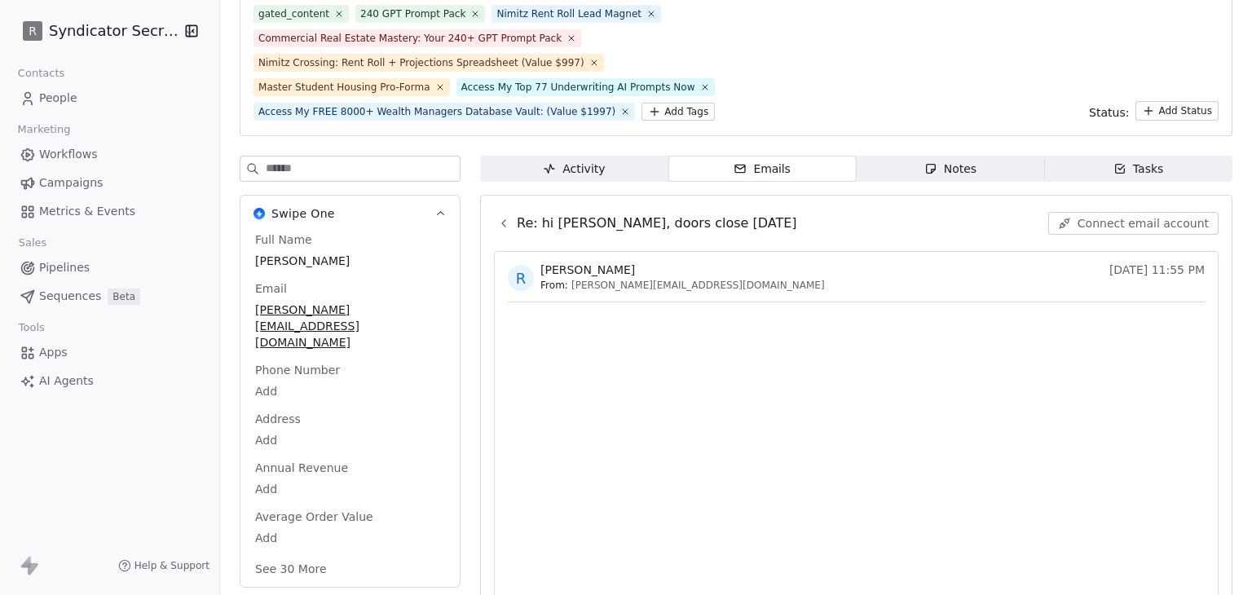
scroll to position [163, 0]
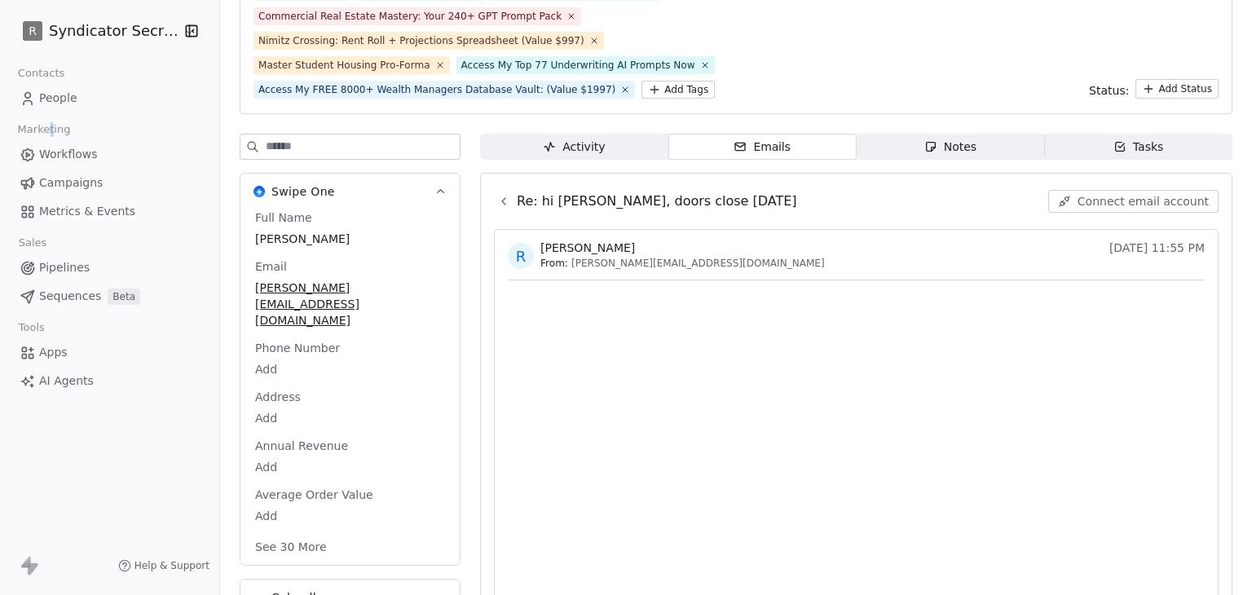
click at [50, 137] on span "Marketing" at bounding box center [44, 129] width 67 height 24
click at [55, 148] on span "Workflows" at bounding box center [68, 154] width 59 height 17
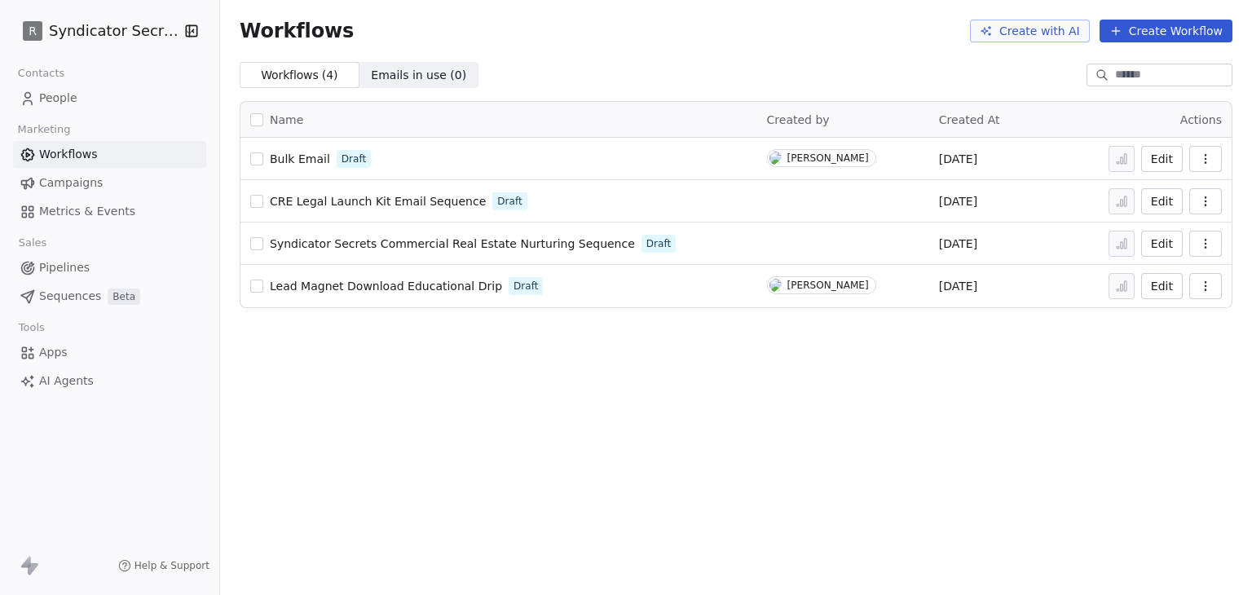
click at [497, 439] on div "Workflows Create with AI Create Workflow Workflows ( 4 ) Workflows ( 4 ) Emails…" at bounding box center [736, 297] width 1032 height 595
click at [309, 159] on span "Bulk Email" at bounding box center [300, 158] width 60 height 13
click at [87, 103] on link "People" at bounding box center [109, 98] width 193 height 27
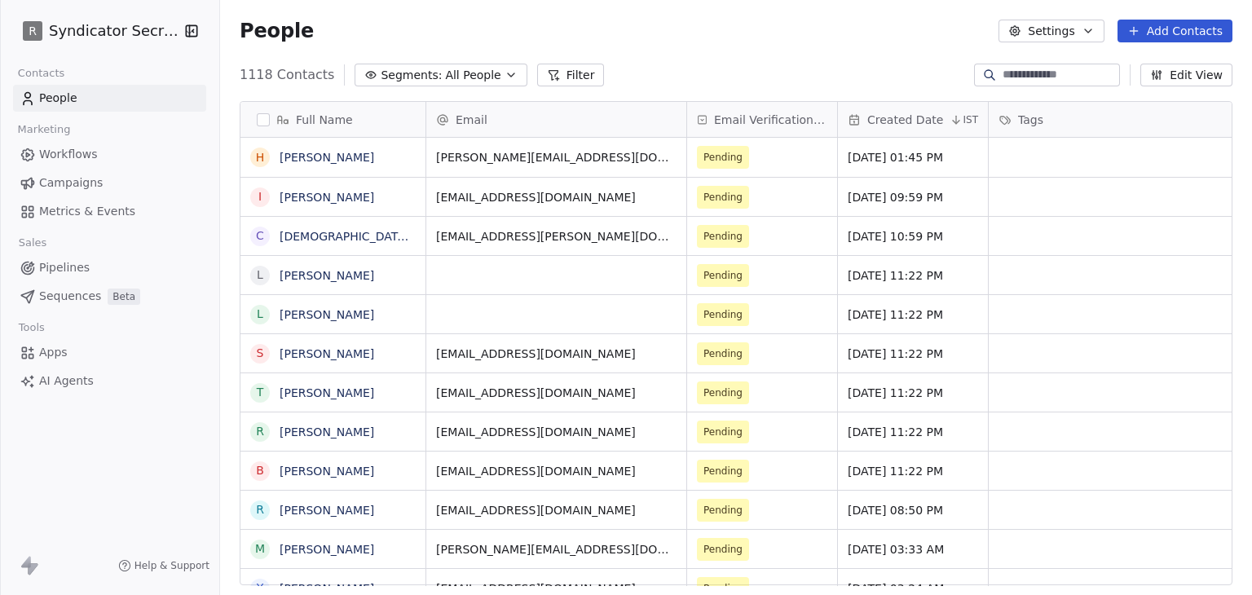
scroll to position [510, 1019]
click at [1038, 77] on input at bounding box center [1060, 75] width 114 height 16
paste input "**********"
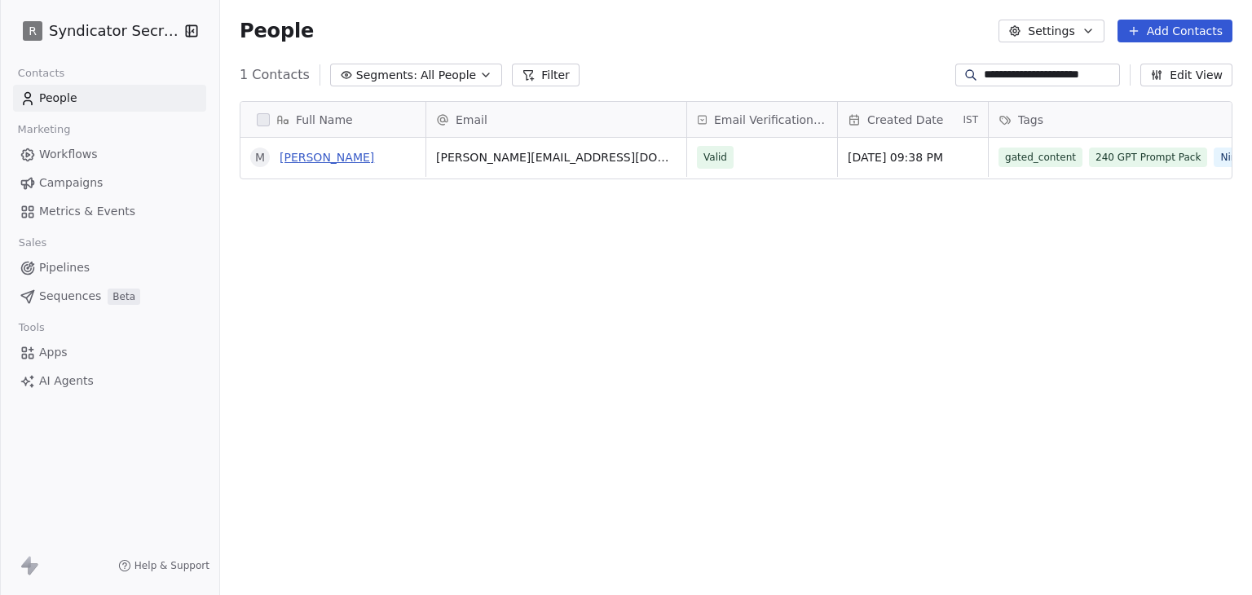
type input "**********"
click at [317, 156] on link "[PERSON_NAME]" at bounding box center [327, 157] width 95 height 13
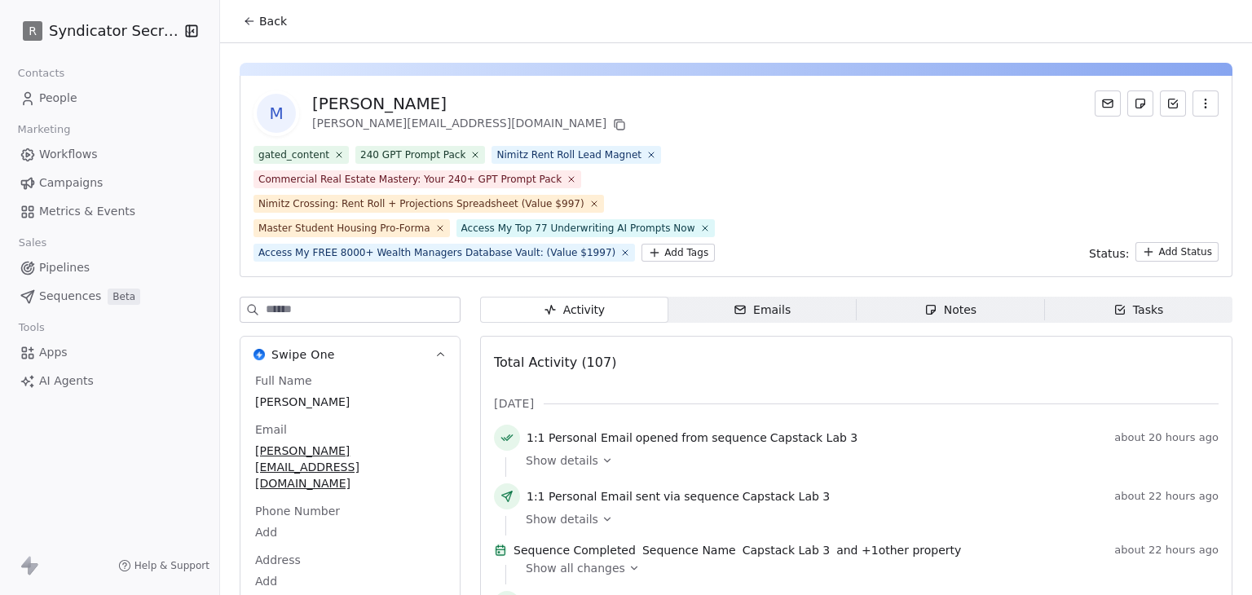
click at [770, 221] on div "gated_content 240 GPT Prompt Pack Nimitz Rent Roll Lead Magnet Commercial Real …" at bounding box center [735, 204] width 965 height 116
click at [765, 297] on span "Emails Emails" at bounding box center [762, 310] width 188 height 26
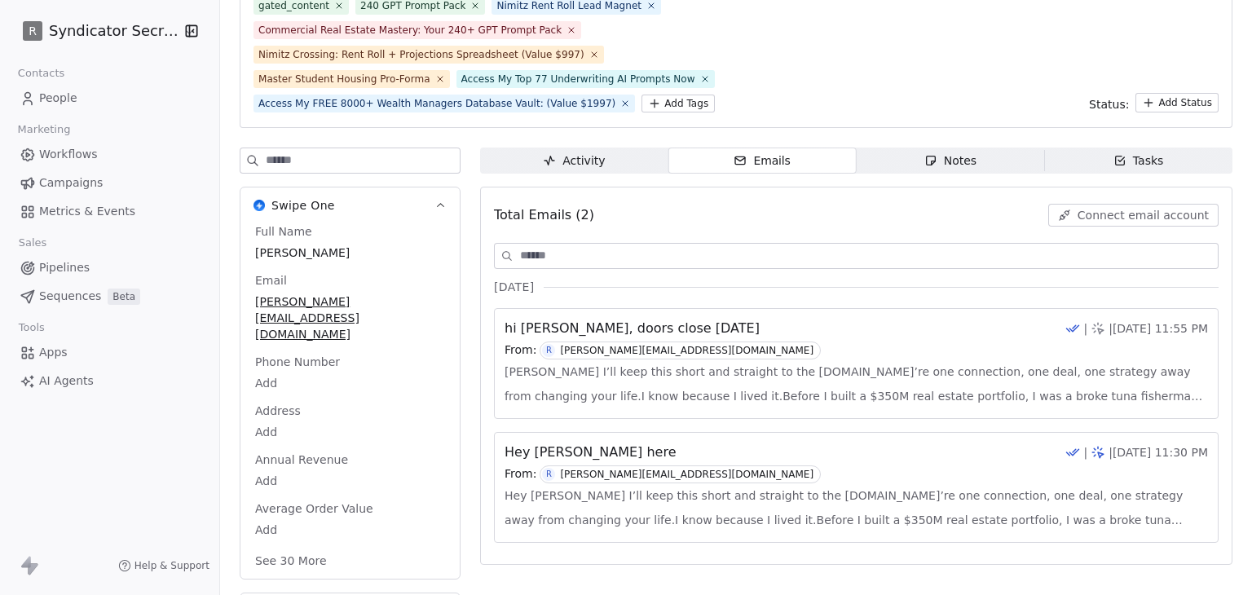
scroll to position [161, 0]
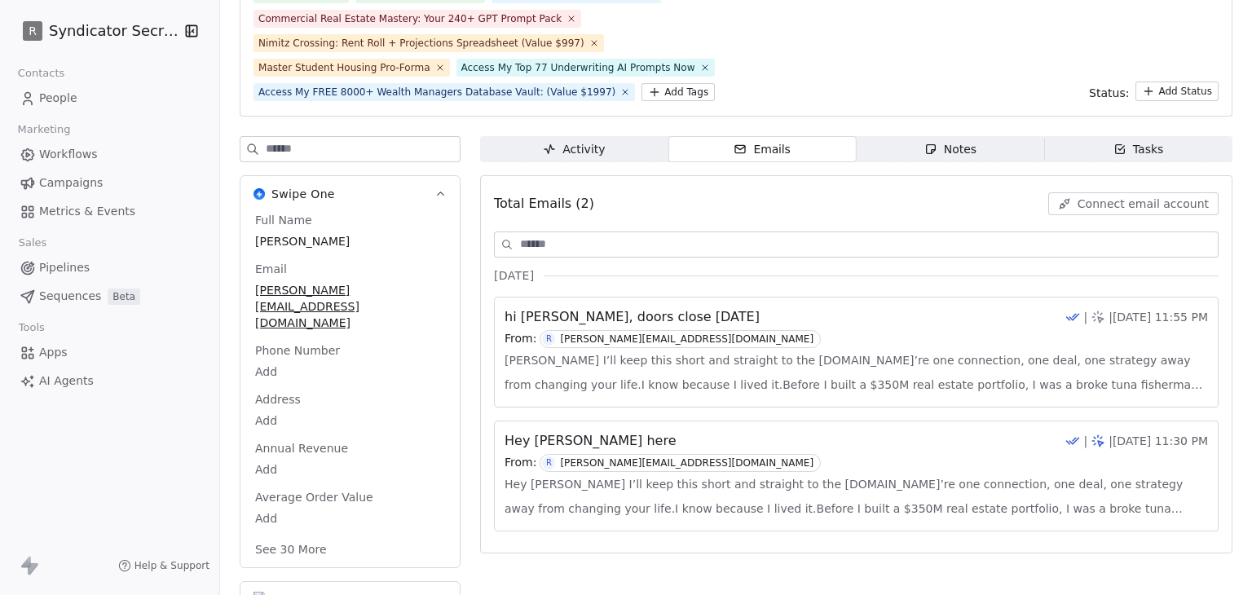
click at [748, 456] on div "From: [PERSON_NAME] [PERSON_NAME][EMAIL_ADDRESS][DOMAIN_NAME]" at bounding box center [856, 463] width 703 height 18
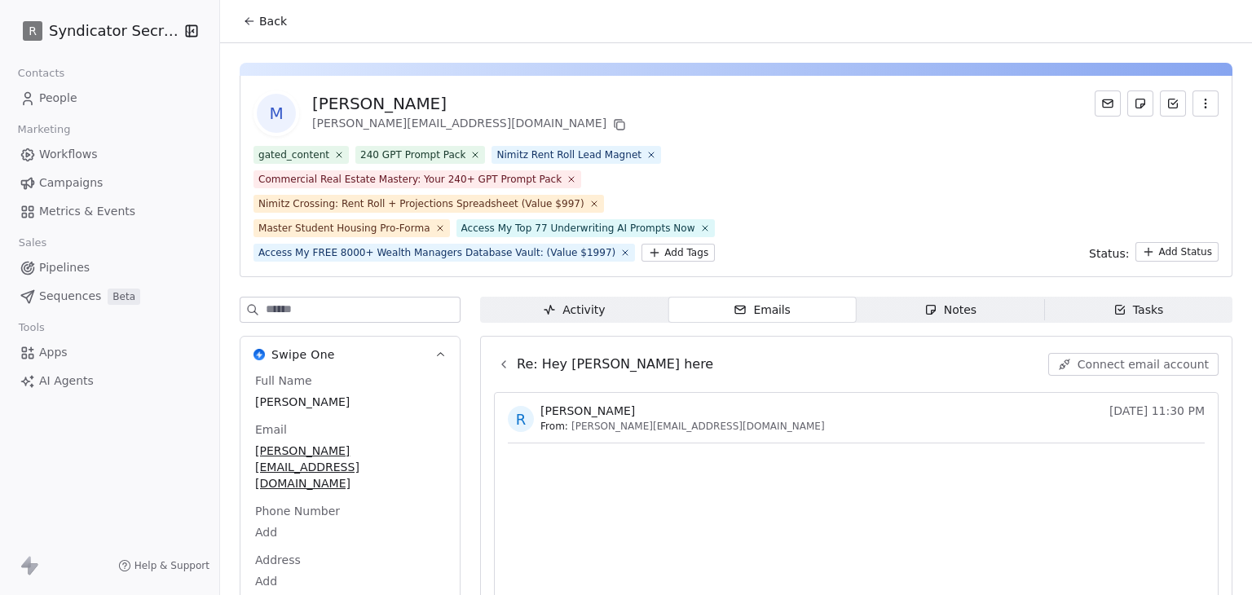
click at [613, 127] on icon at bounding box center [619, 124] width 13 height 13
click at [256, 22] on button "Back" at bounding box center [265, 21] width 64 height 29
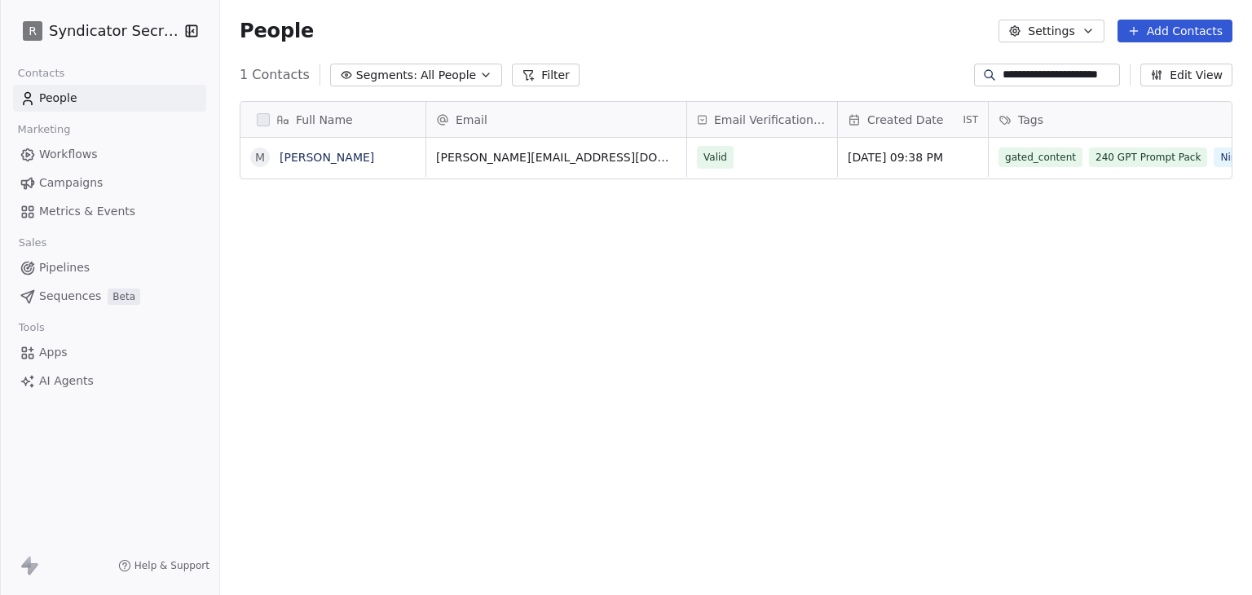
scroll to position [510, 1019]
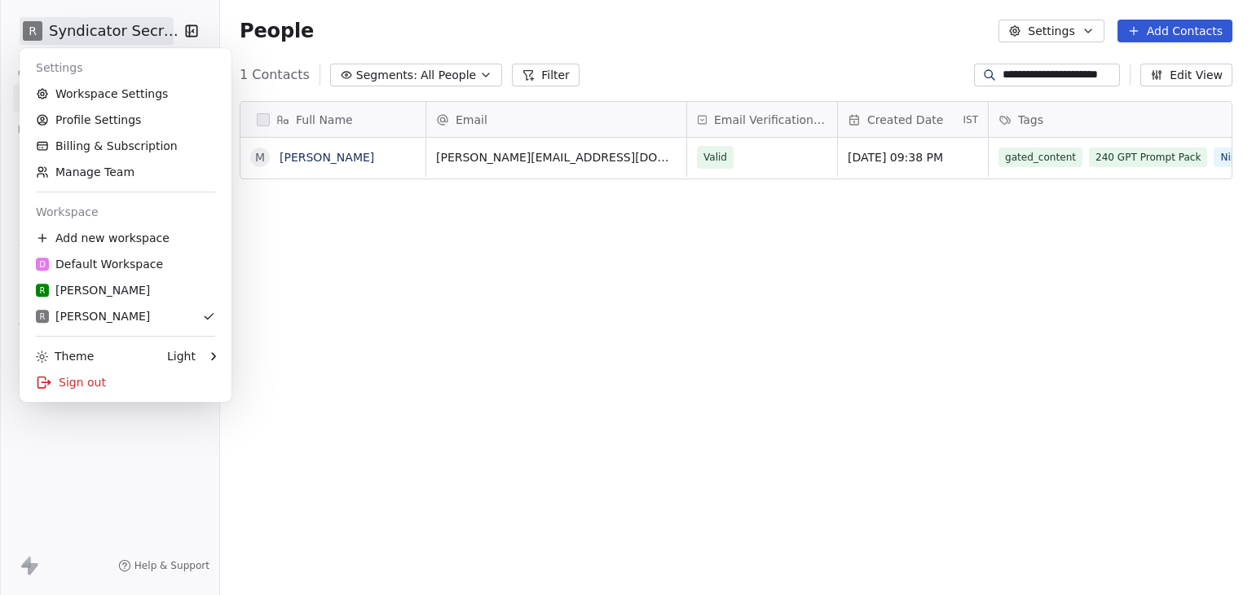
click at [129, 32] on html "**********" at bounding box center [626, 297] width 1252 height 595
click at [94, 388] on div "Sign out" at bounding box center [125, 382] width 199 height 26
